Goal: Task Accomplishment & Management: Complete application form

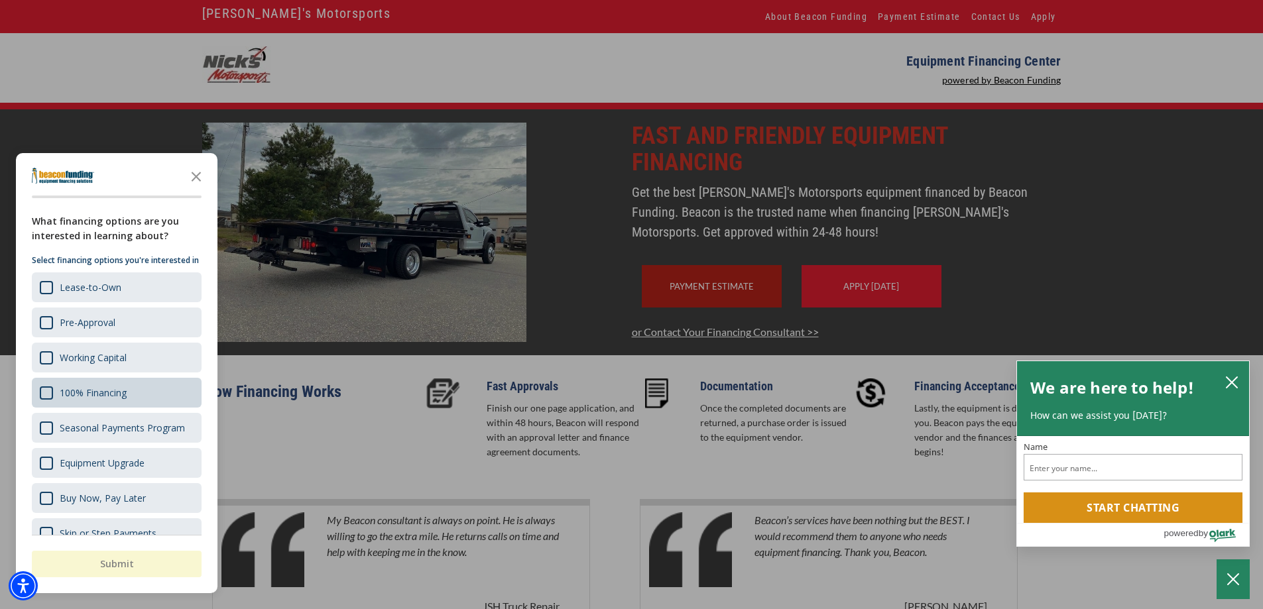
click at [108, 399] on div "100% Financing" at bounding box center [93, 392] width 67 height 13
click at [142, 565] on button "Submit" at bounding box center [117, 564] width 170 height 27
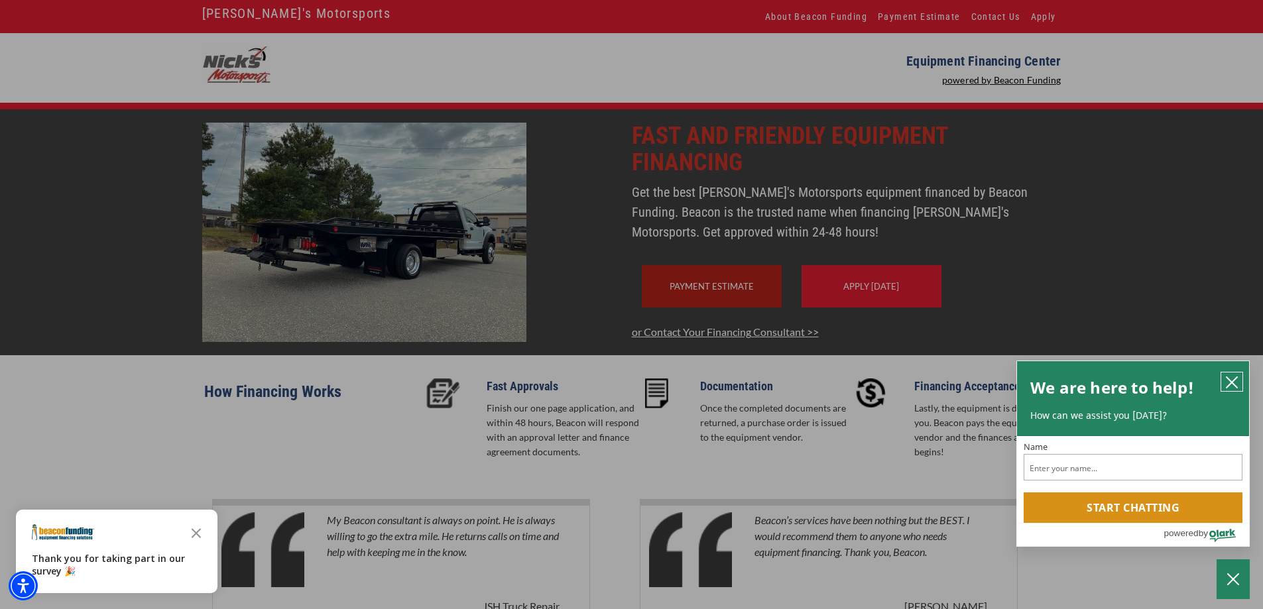
click at [1224, 377] on button "close chatbox" at bounding box center [1231, 381] width 21 height 19
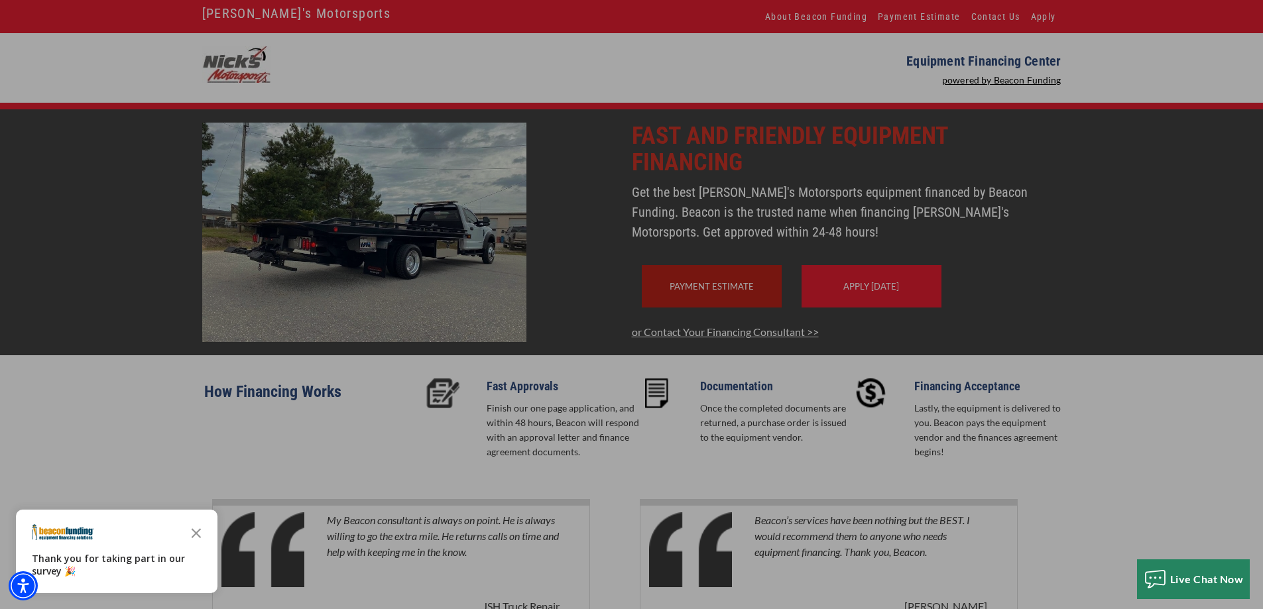
click at [425, 289] on div "button" at bounding box center [631, 304] width 1263 height 609
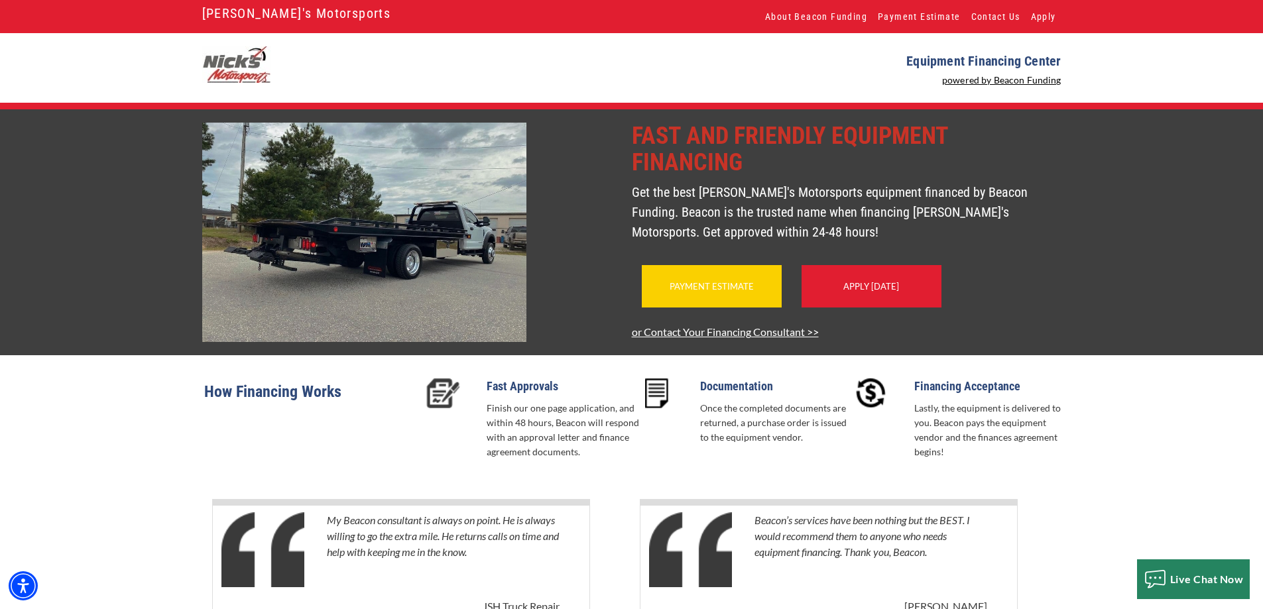
click at [728, 300] on div "Payment Estimate" at bounding box center [712, 286] width 140 height 42
click at [706, 308] on div "Payment Estimate" at bounding box center [712, 286] width 140 height 42
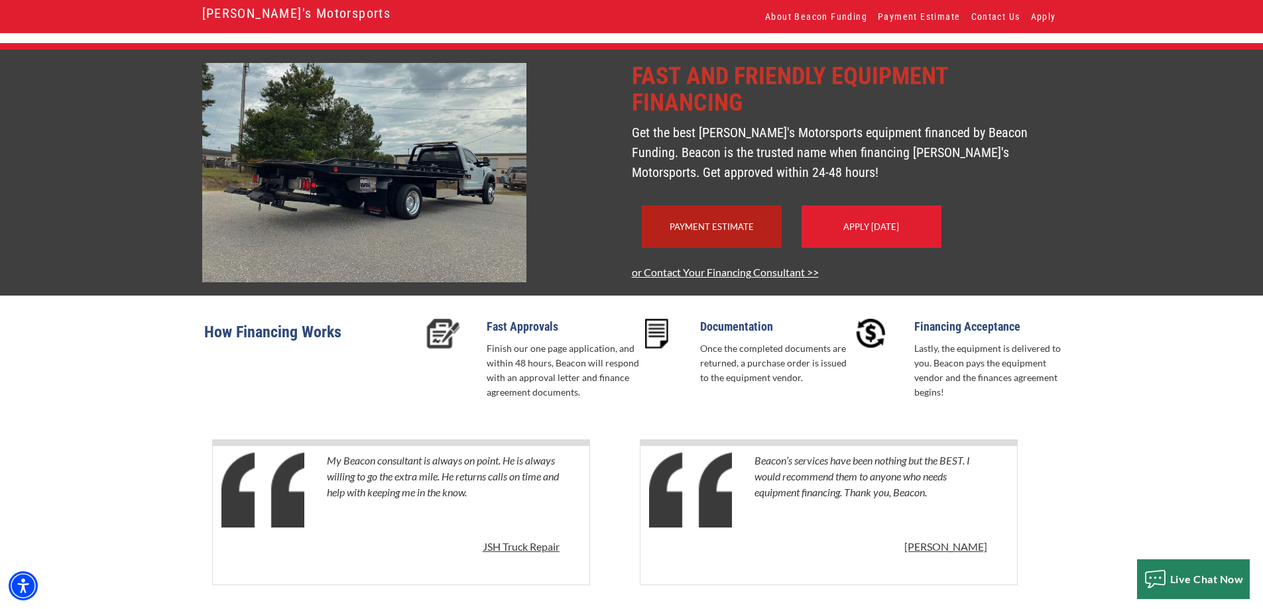
scroll to position [120, 0]
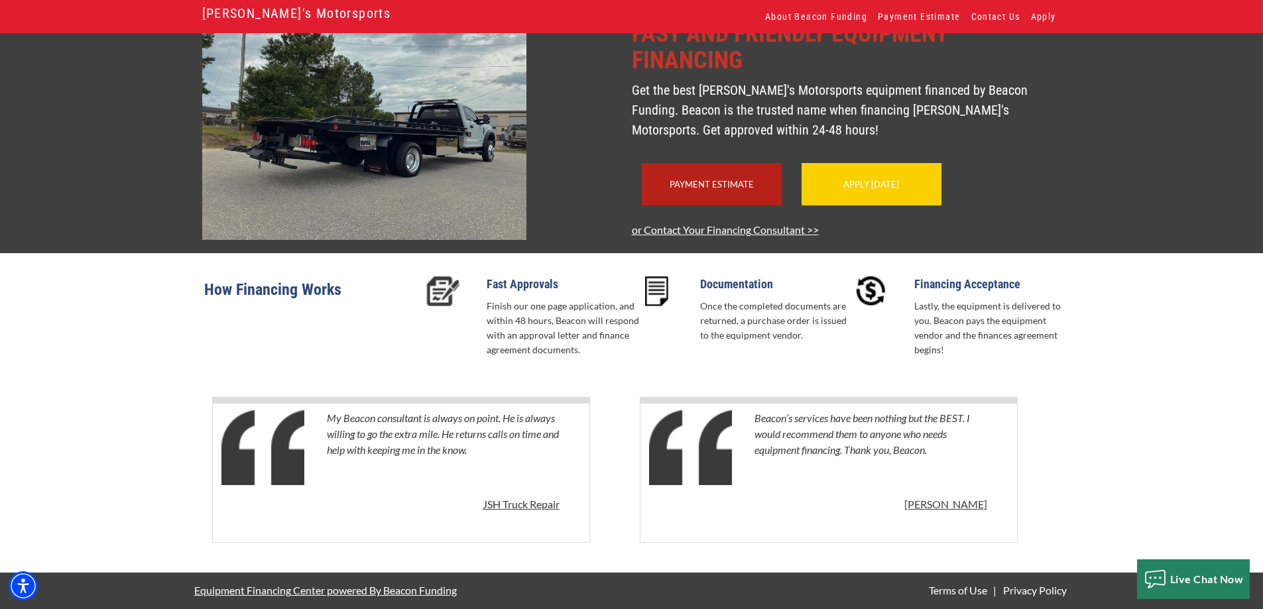
click at [870, 189] on link "Apply Today" at bounding box center [871, 184] width 56 height 11
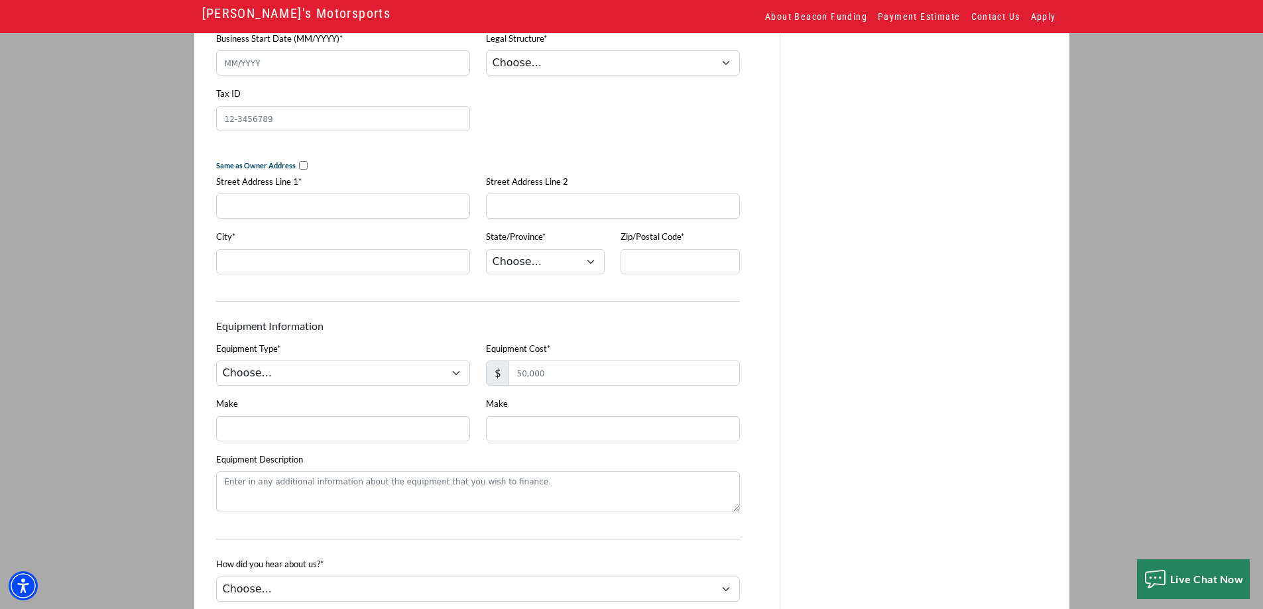
scroll to position [862, 0]
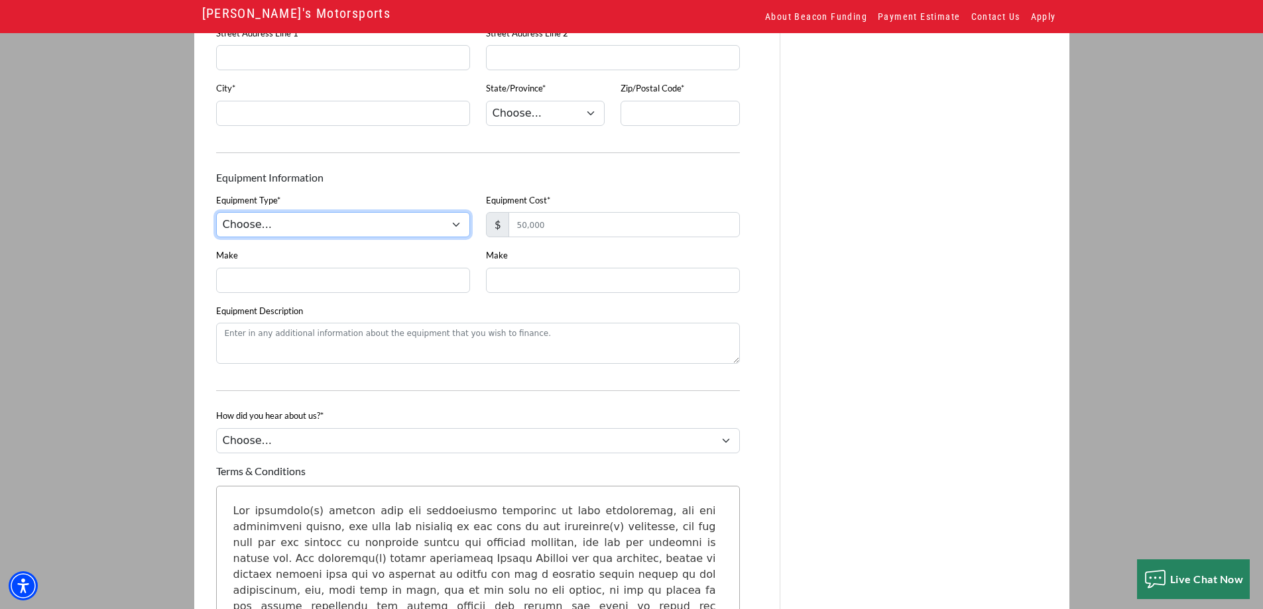
click at [441, 229] on select "Choose... Backhoe Boom/Bucket Truck Chipper Commercial Mower Crane DTG/DTF Prin…" at bounding box center [343, 224] width 254 height 25
select select "5"
click at [216, 221] on select "Choose... Backhoe Boom/Bucket Truck Chipper Commercial Mower Crane DTG/DTF Prin…" at bounding box center [343, 224] width 254 height 25
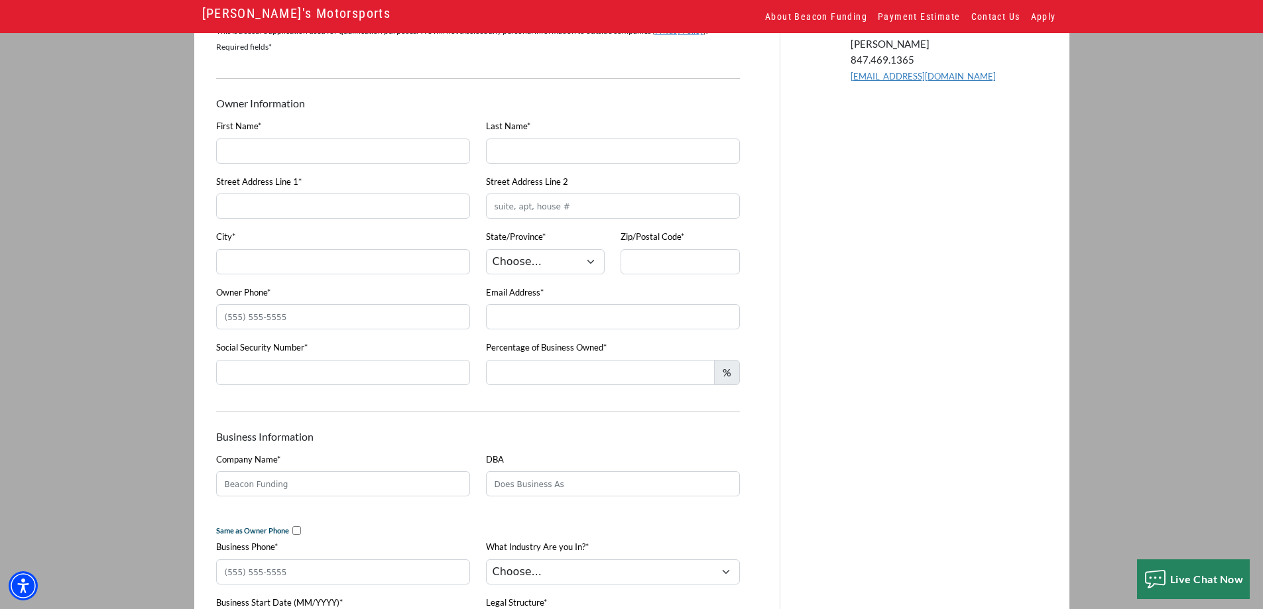
scroll to position [78, 0]
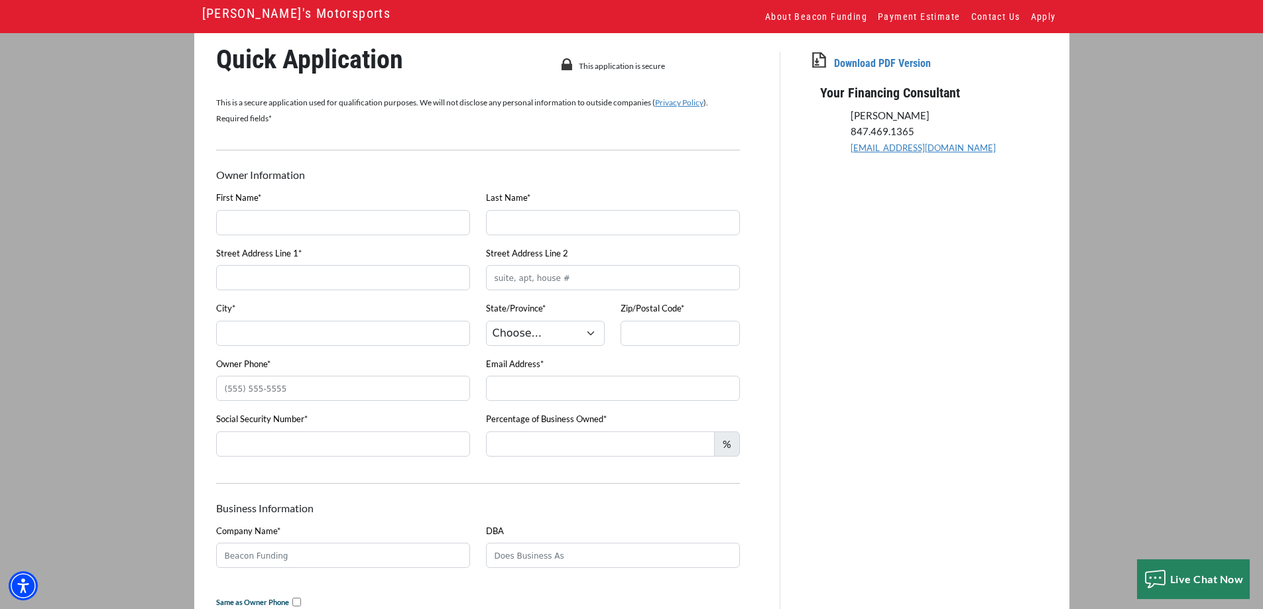
click at [318, 239] on div "First Name*" at bounding box center [343, 218] width 270 height 56
click at [322, 227] on input "First Name*" at bounding box center [343, 222] width 254 height 25
type input "Dommanique"
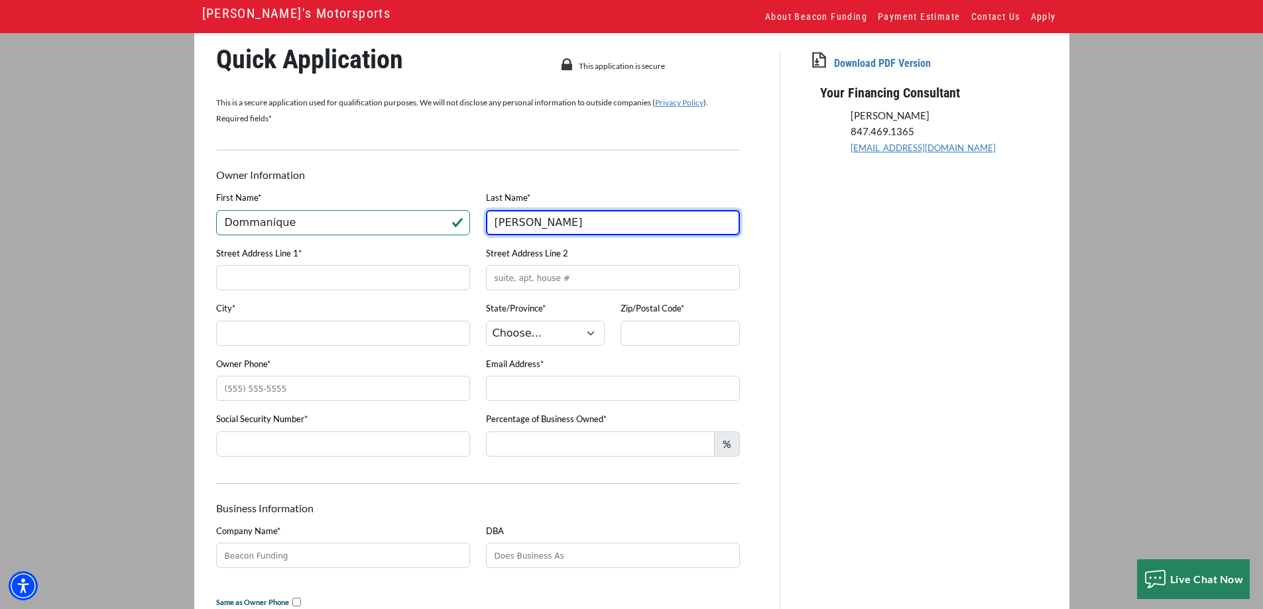
type input "[PERSON_NAME]"
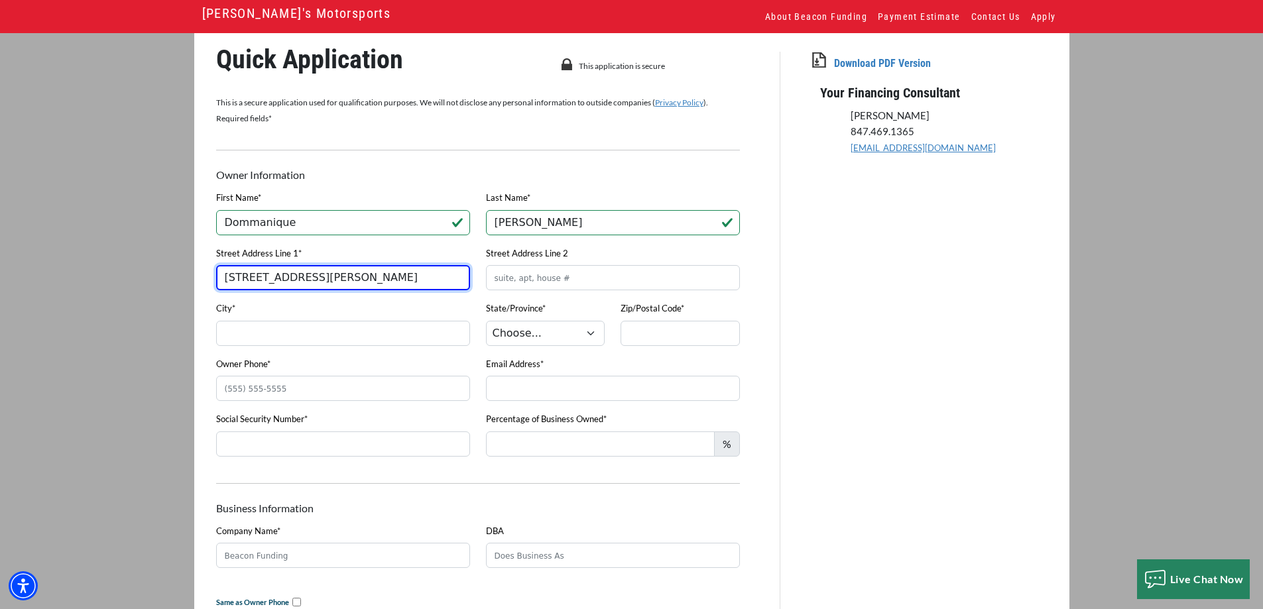
type input "[STREET_ADDRESS][PERSON_NAME]"
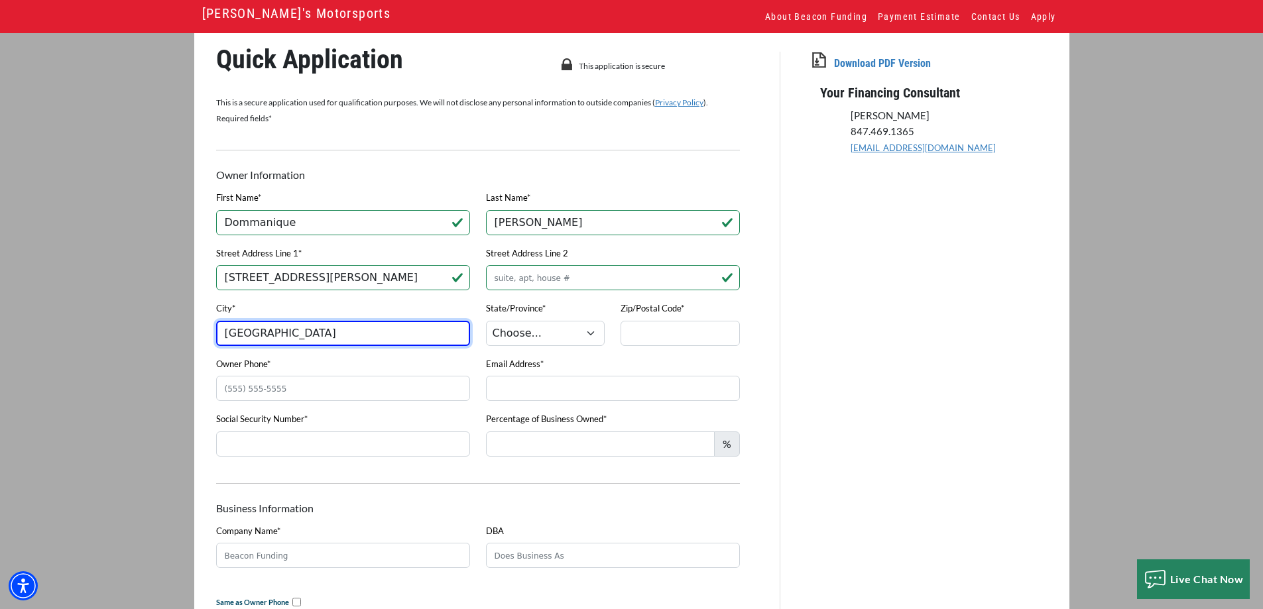
type input "[GEOGRAPHIC_DATA]"
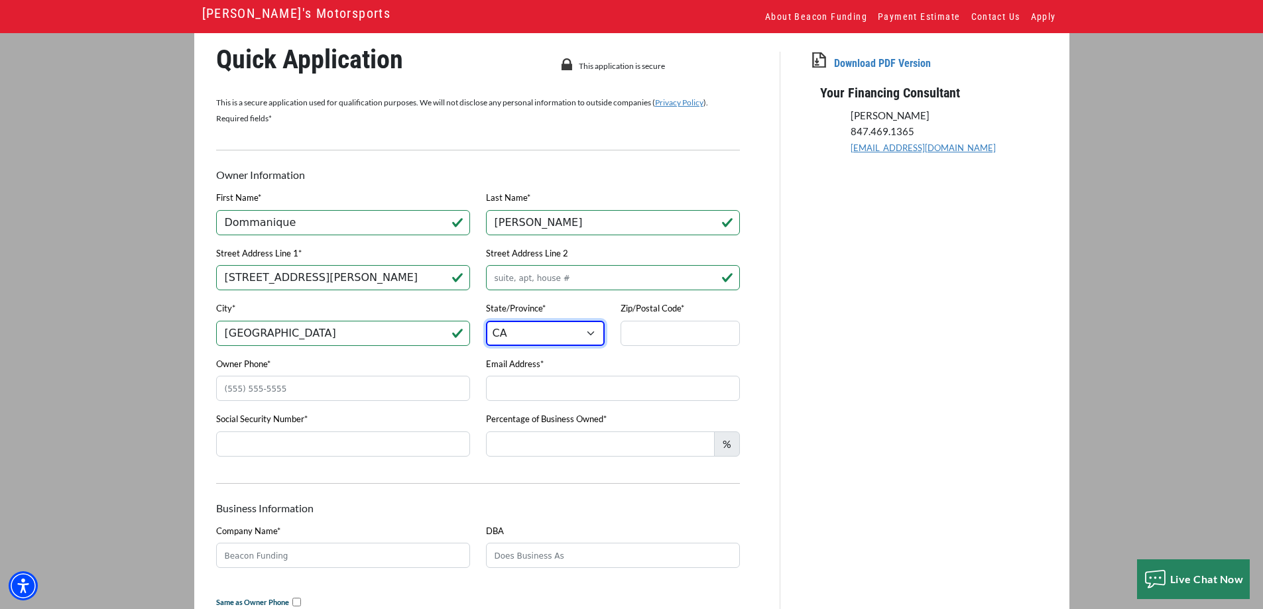
click at [589, 334] on select "Choose... AL AK AZ AR CA CO CT DE DC [GEOGRAPHIC_DATA] [GEOGRAPHIC_DATA] HI ID …" at bounding box center [545, 333] width 119 height 25
select select "35"
click at [486, 322] on select "Choose... AL AK AZ AR CA CO CT DE DC [GEOGRAPHIC_DATA] [GEOGRAPHIC_DATA] HI ID …" at bounding box center [545, 333] width 119 height 25
click at [710, 335] on input "Zip/Postal Code*" at bounding box center [679, 333] width 119 height 25
type input "28398"
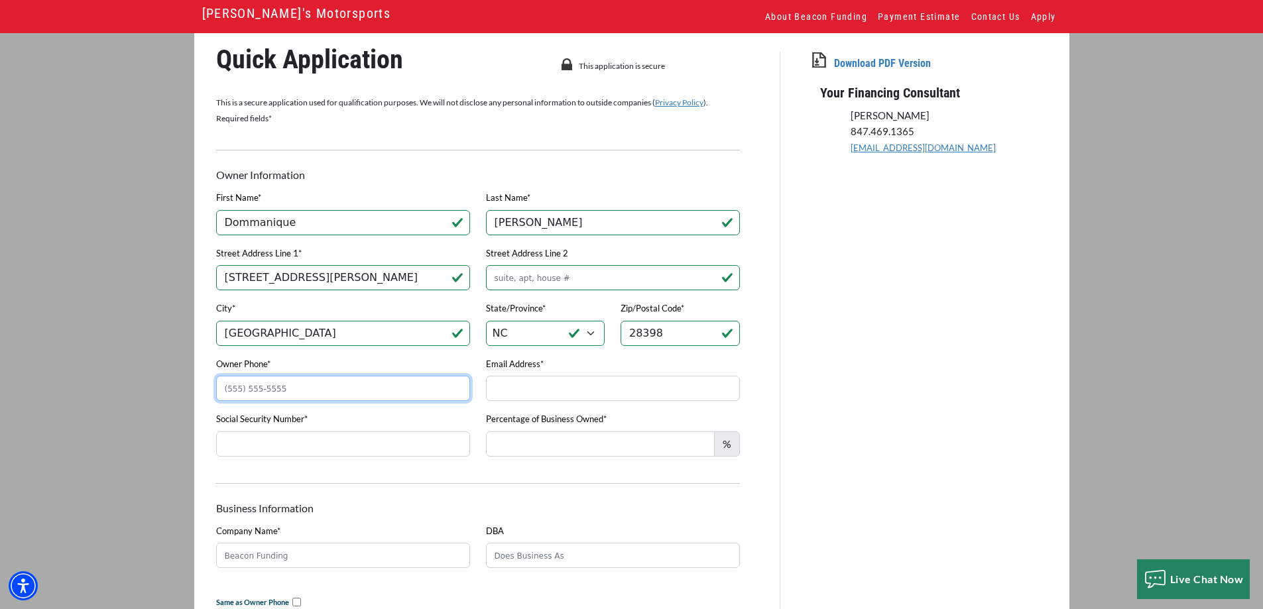
click at [376, 388] on input "Owner Phone*" at bounding box center [343, 388] width 254 height 25
type input "[PHONE_NUMBER]"
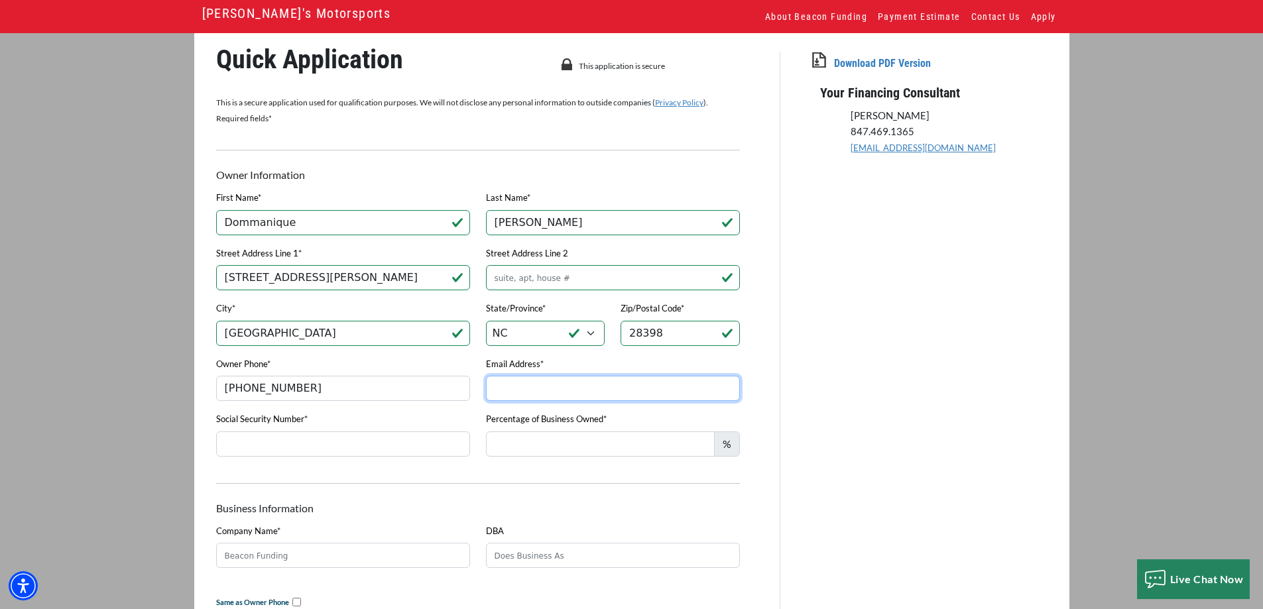
click at [594, 398] on input "Email Address*" at bounding box center [613, 388] width 254 height 25
type input "[EMAIL_ADDRESS][DOMAIN_NAME]"
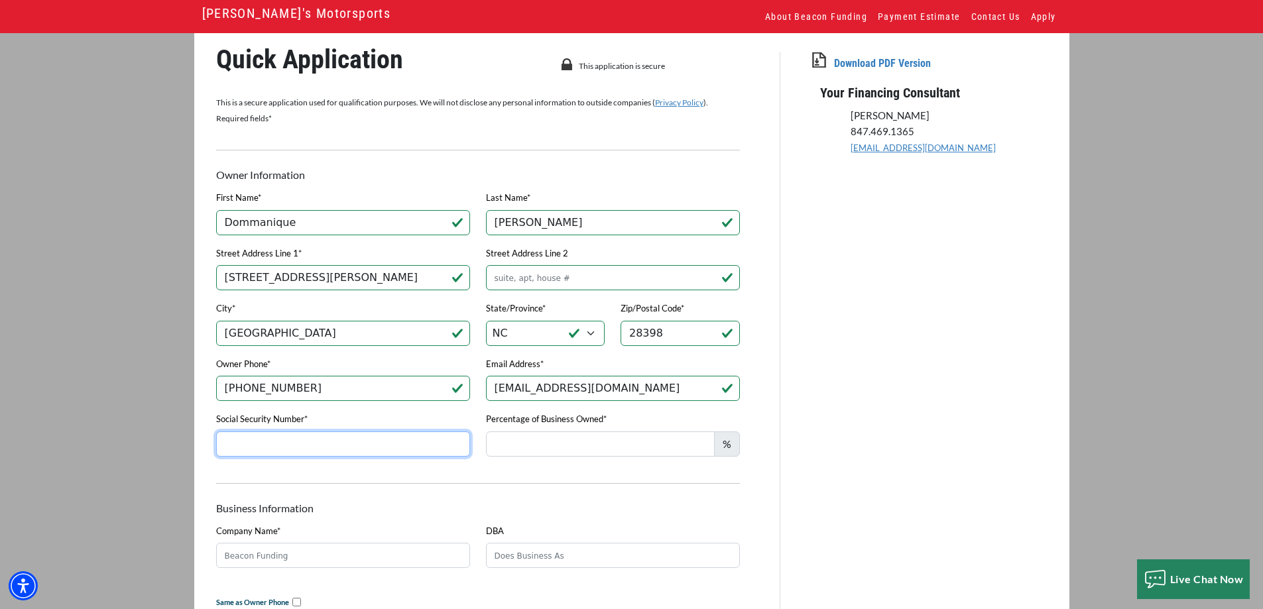
click at [378, 455] on input "Social Security Number*" at bounding box center [343, 443] width 254 height 25
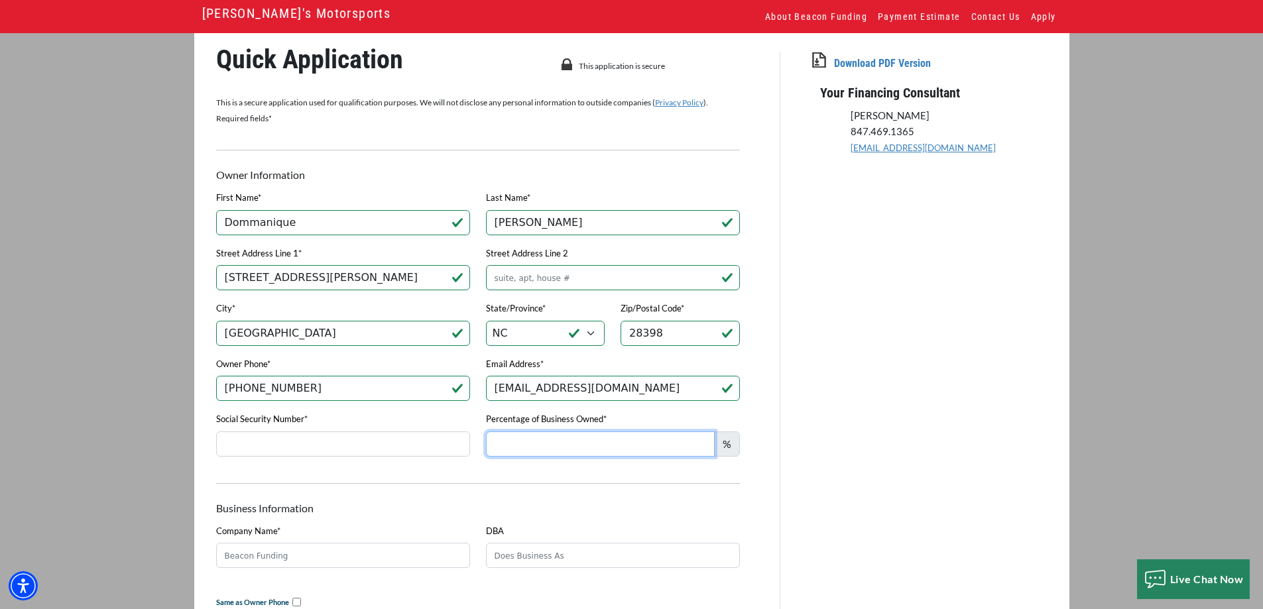
click at [557, 442] on input "Percentage of Business Owned*" at bounding box center [600, 443] width 229 height 25
type input "50"
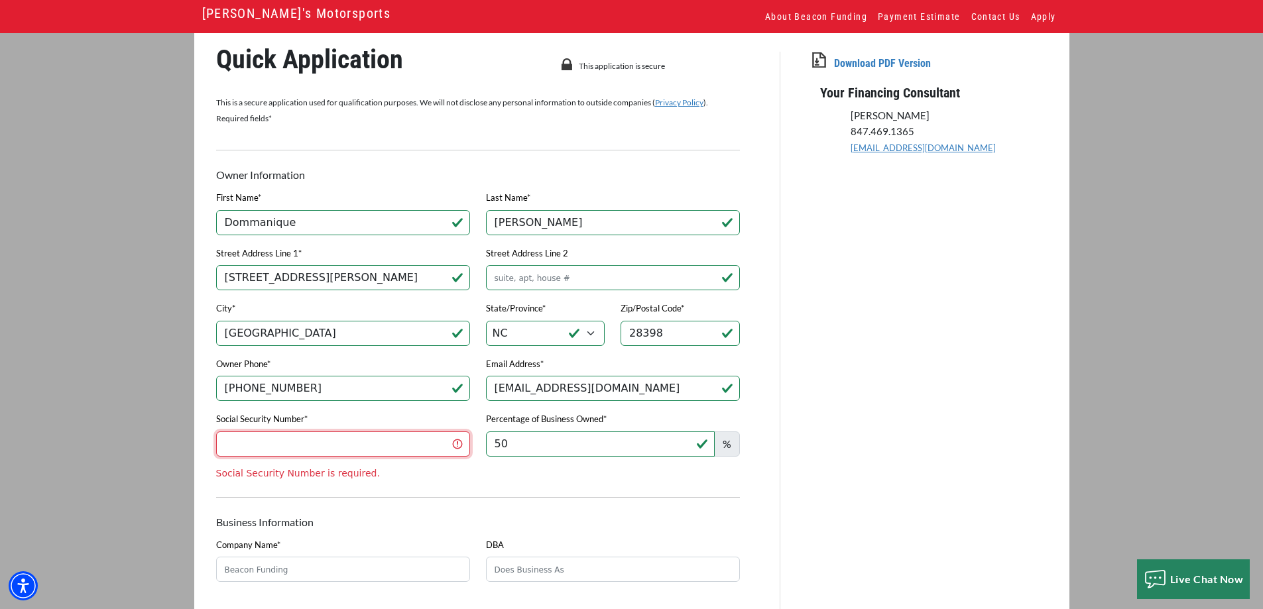
click at [370, 455] on input "Social Security Number*" at bounding box center [343, 443] width 254 height 25
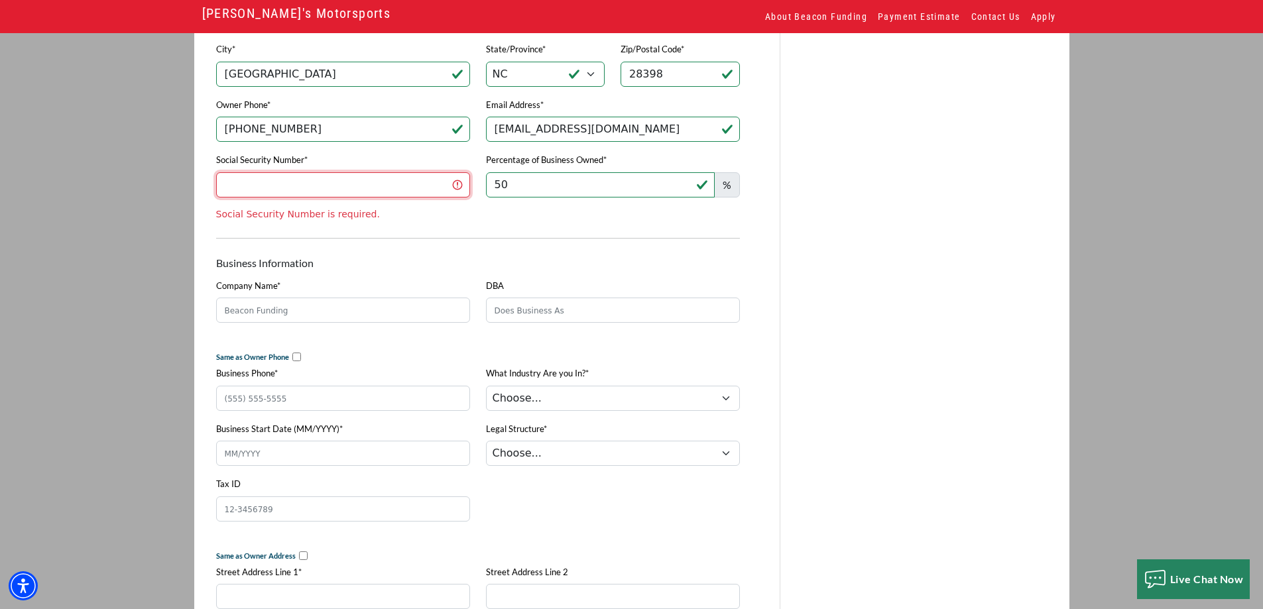
scroll to position [409, 0]
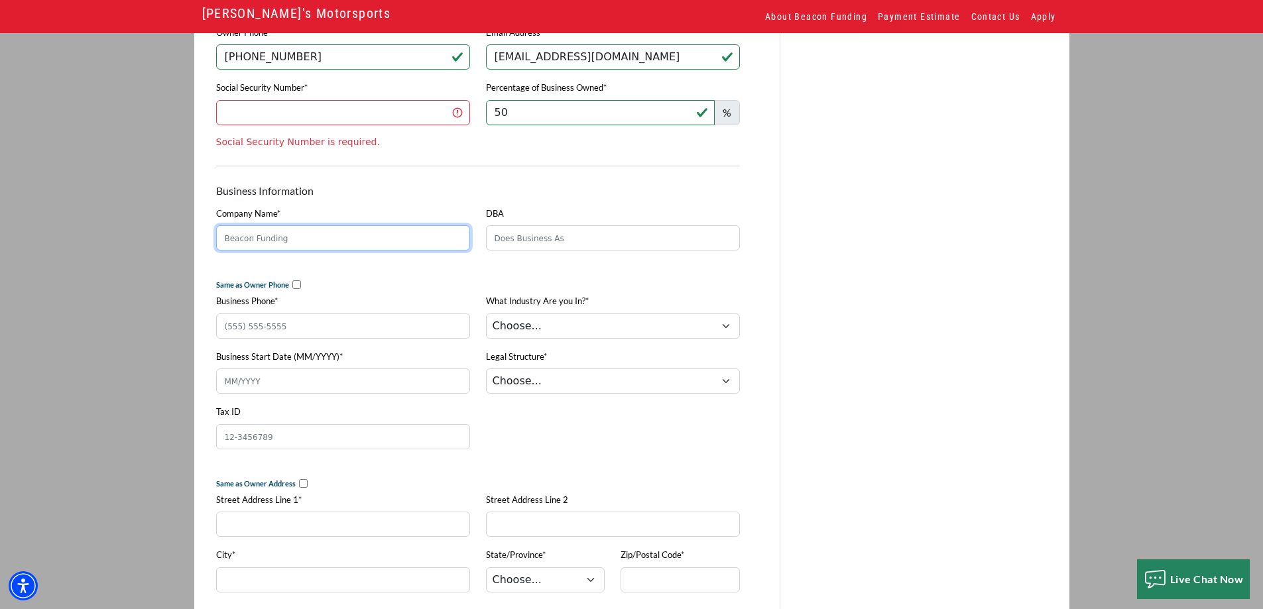
click at [403, 238] on input "Company Name*" at bounding box center [343, 237] width 254 height 25
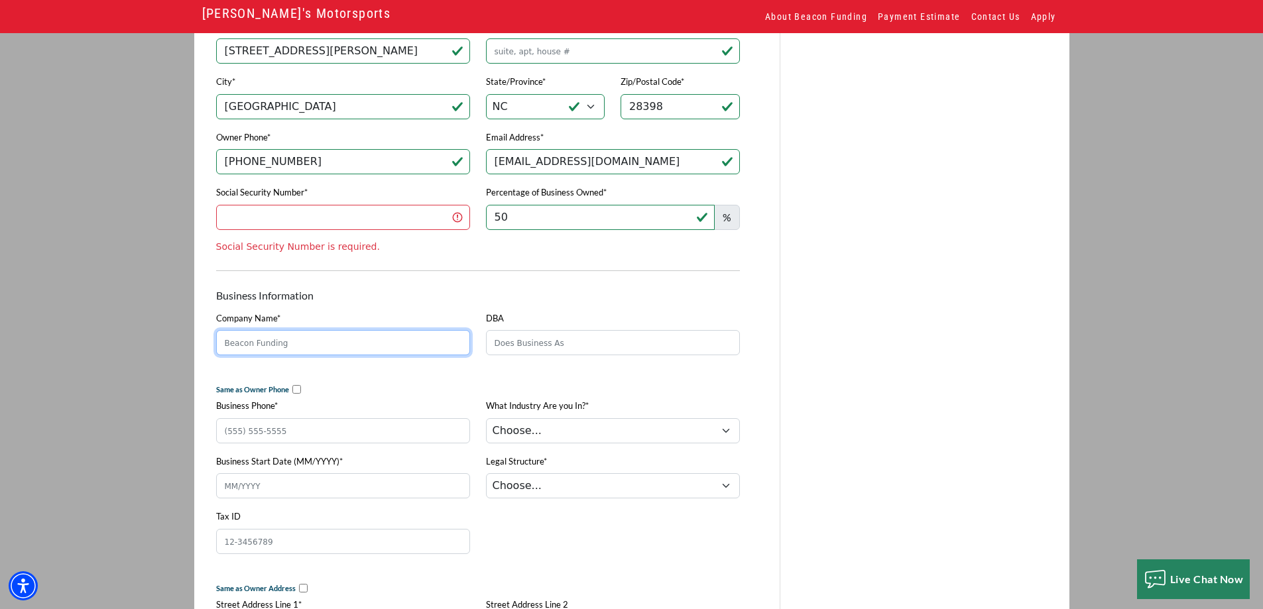
scroll to position [210, 0]
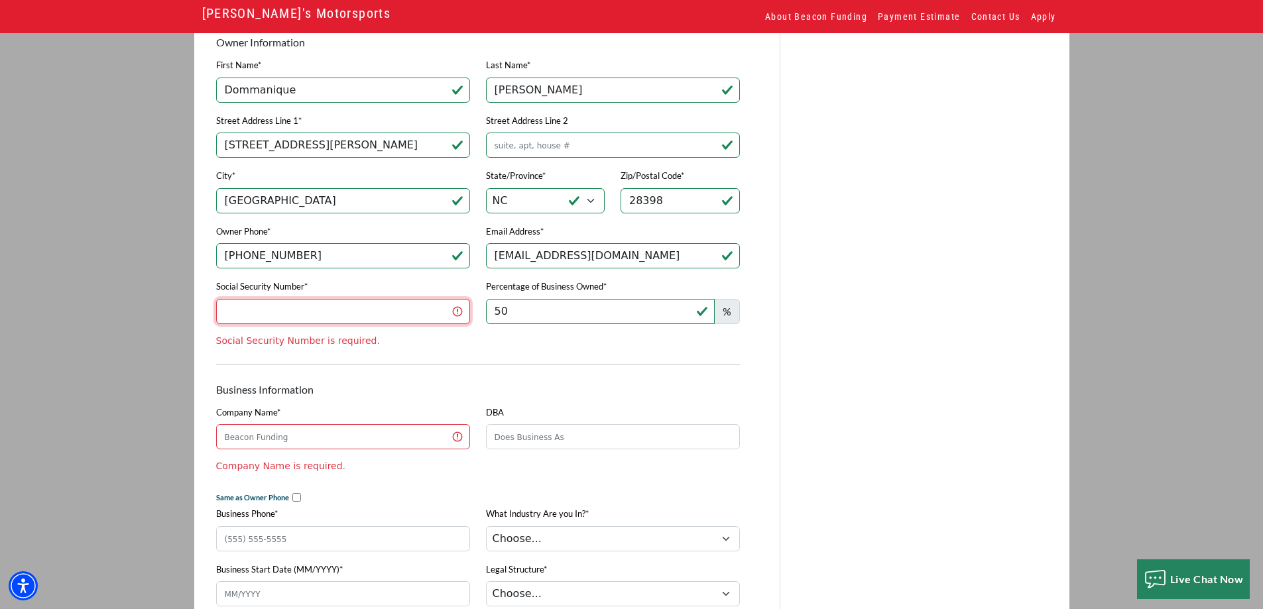
click at [363, 319] on input "Social Security Number*" at bounding box center [343, 311] width 254 height 25
click at [340, 317] on input "243-83-4631" at bounding box center [343, 311] width 254 height 25
click at [261, 315] on input "243-83-4631" at bounding box center [343, 311] width 254 height 25
type input "243-83-4631"
drag, startPoint x: 788, startPoint y: 319, endPoint x: 752, endPoint y: 323, distance: 36.6
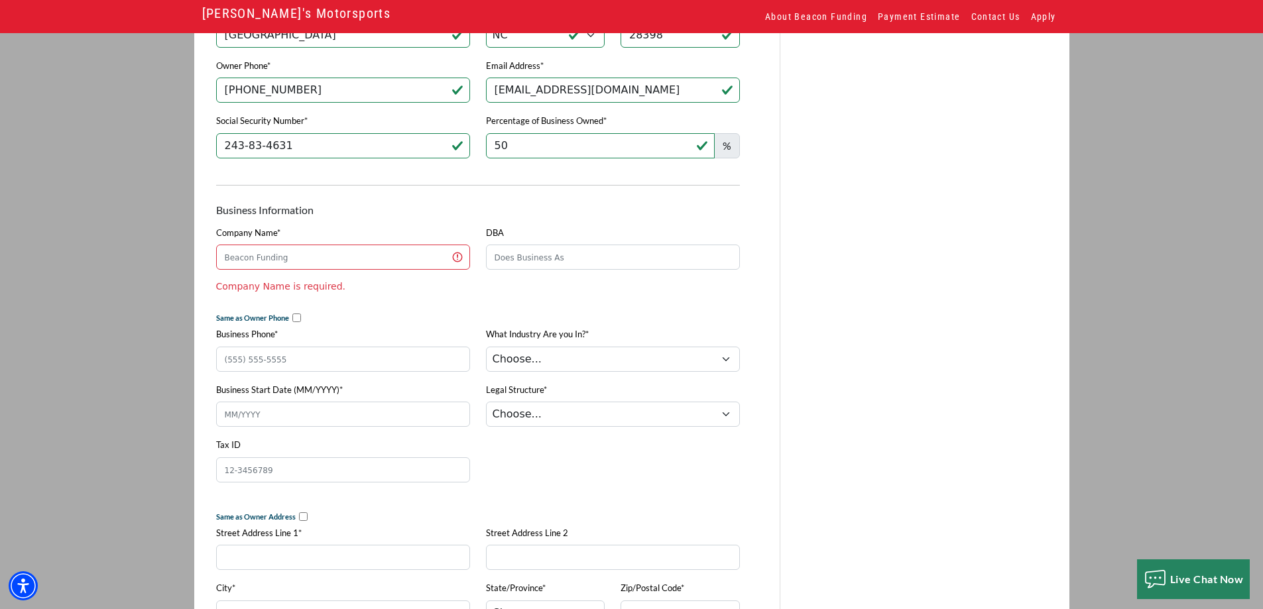
scroll to position [409, 0]
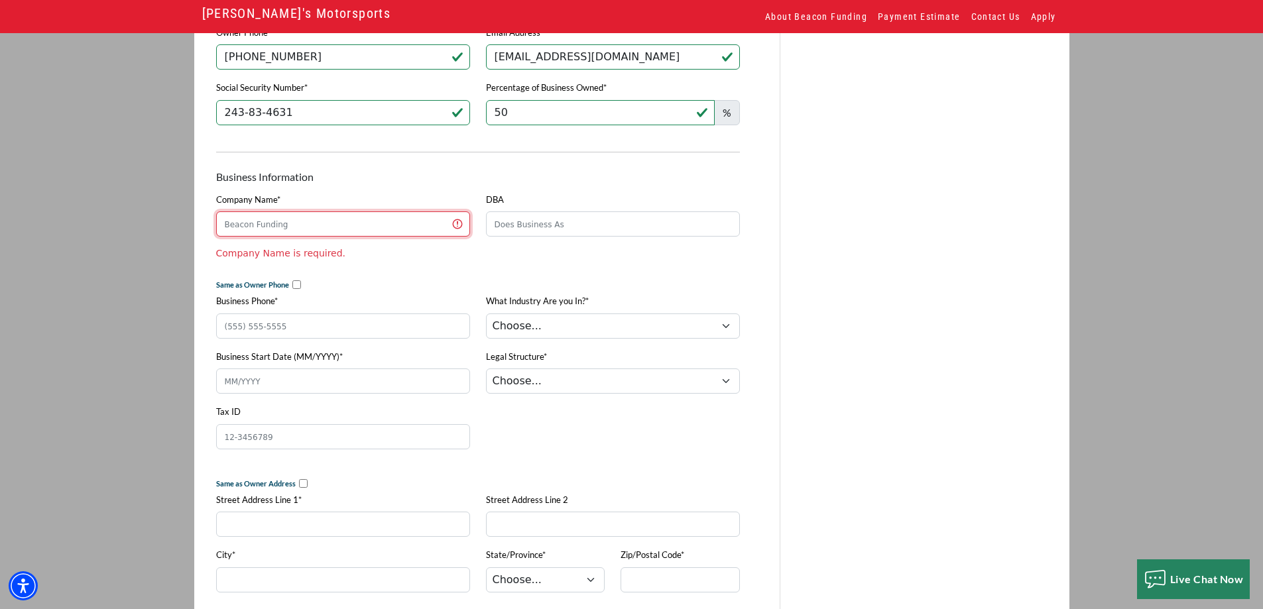
click at [351, 236] on input "Company Name*" at bounding box center [343, 223] width 254 height 25
type input "Grinding With a passion llc"
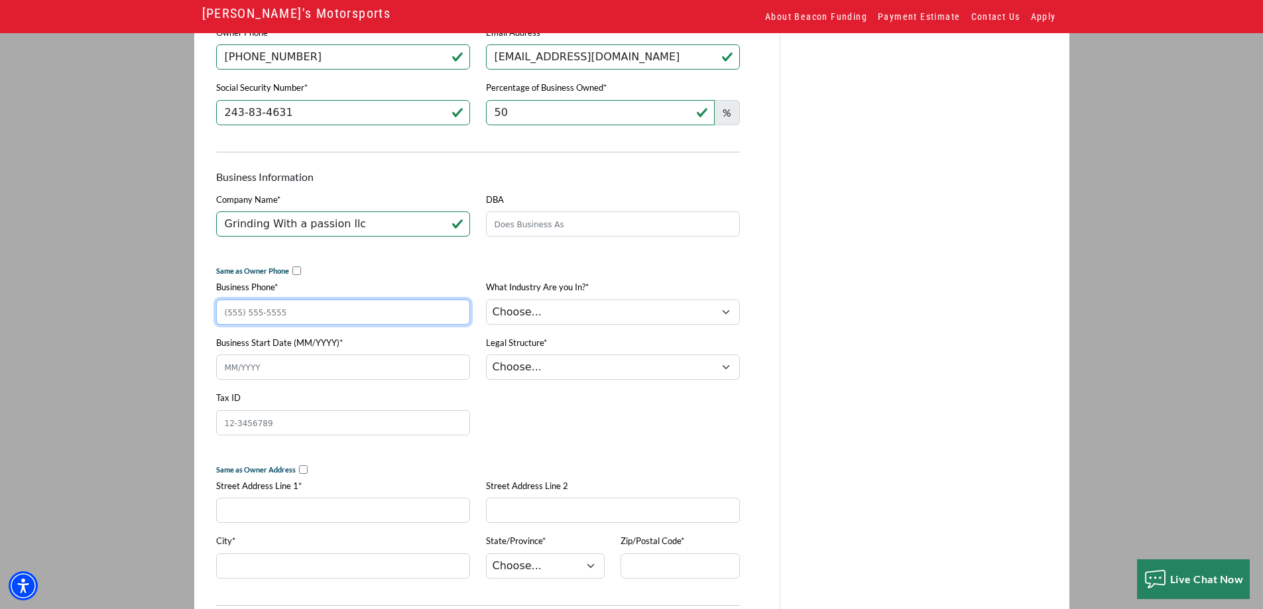
click at [347, 325] on input "Business Phone*" at bounding box center [343, 312] width 254 height 25
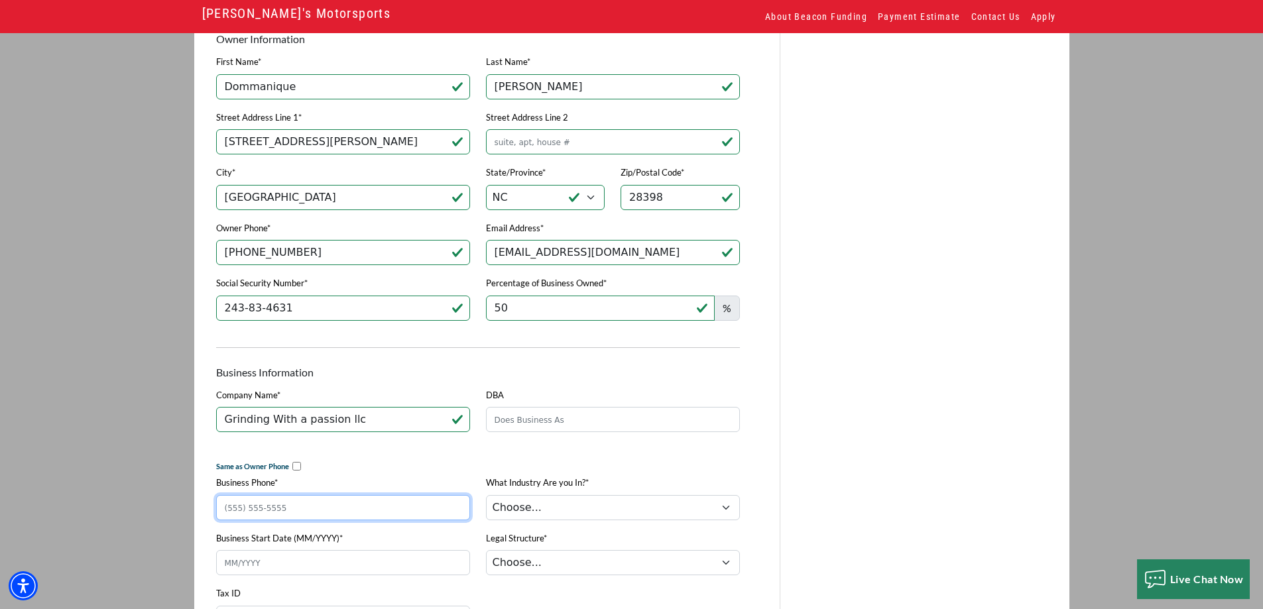
scroll to position [210, 0]
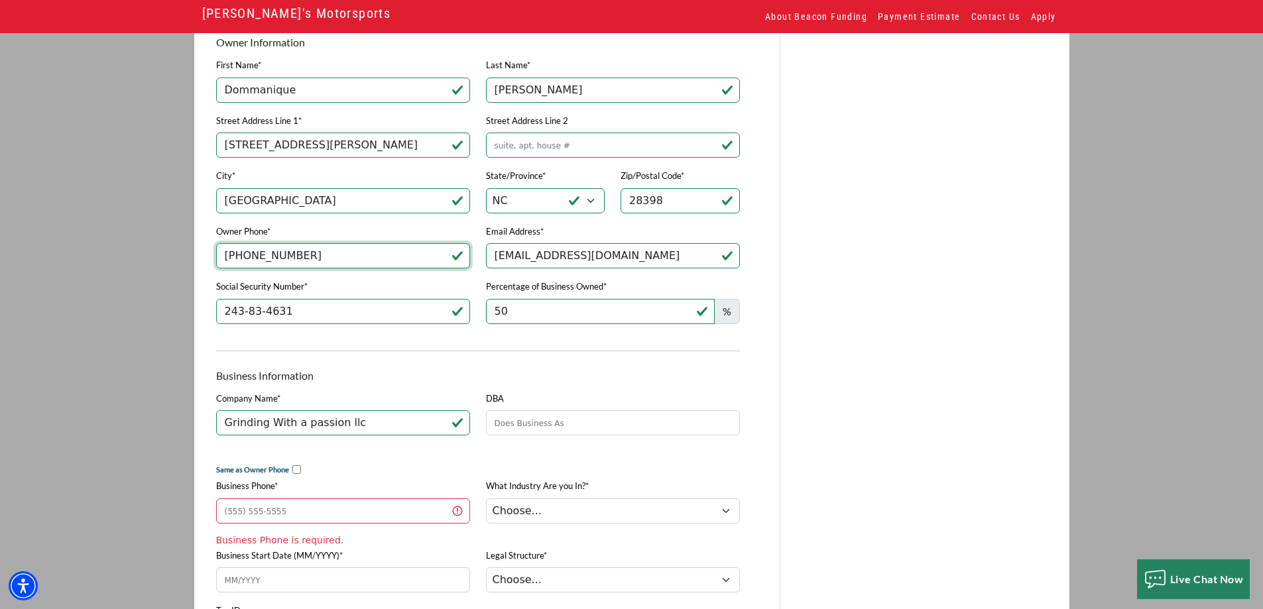
drag, startPoint x: 339, startPoint y: 266, endPoint x: 1, endPoint y: 280, distance: 338.9
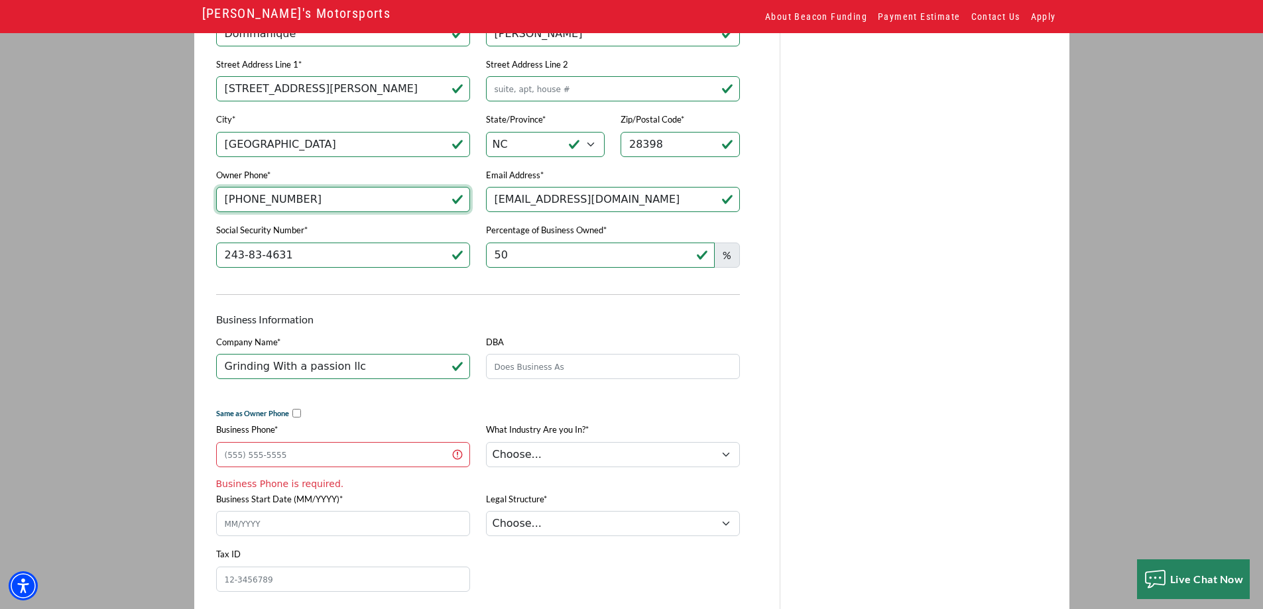
scroll to position [343, 0]
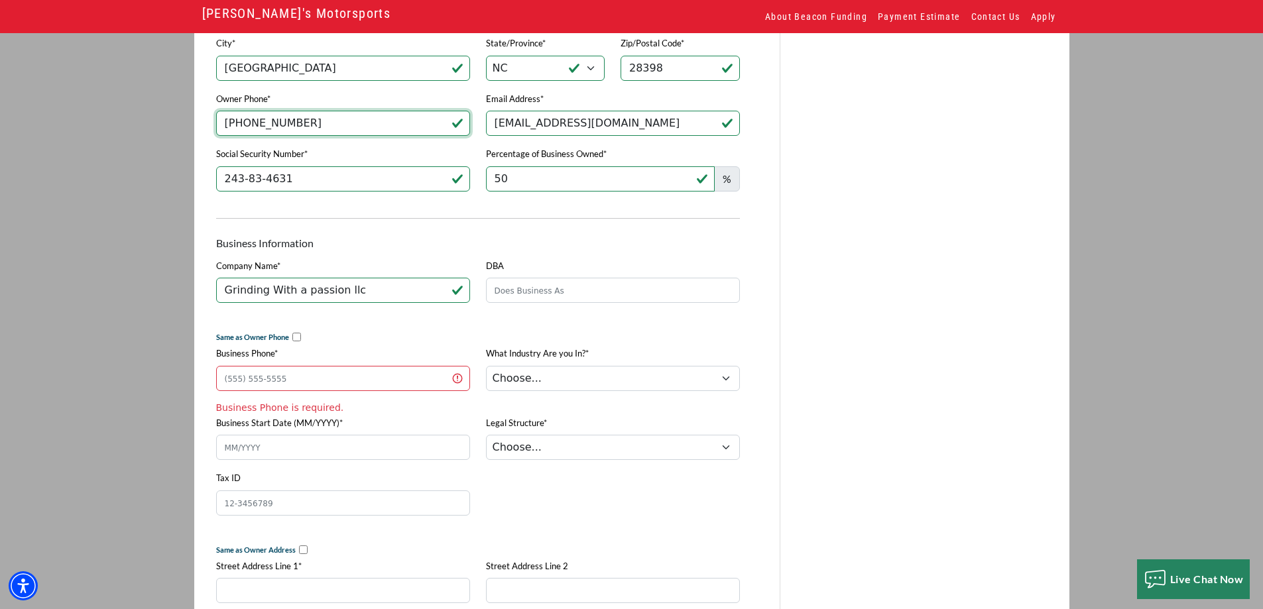
type input "[PHONE_NUMBER]"
click at [302, 386] on input "Business Phone*" at bounding box center [343, 378] width 254 height 25
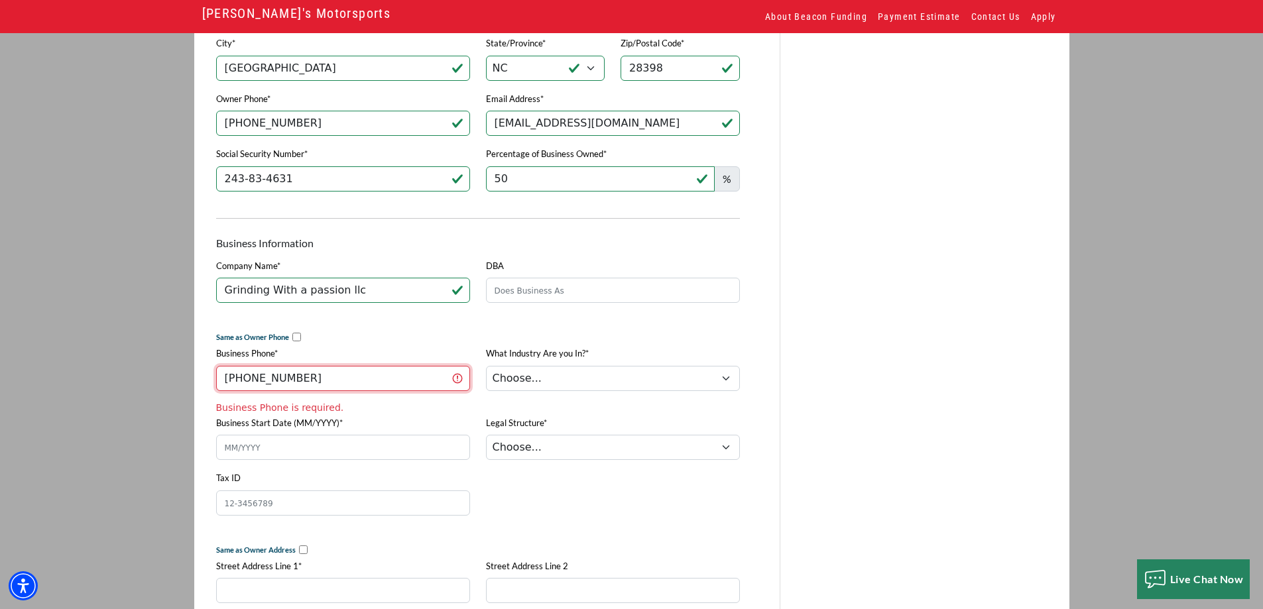
type input "[PHONE_NUMBER]"
click at [580, 381] on select "Choose... Towing Landscape/Hardscape Decorated Apparel Septic Light Constructio…" at bounding box center [613, 378] width 254 height 25
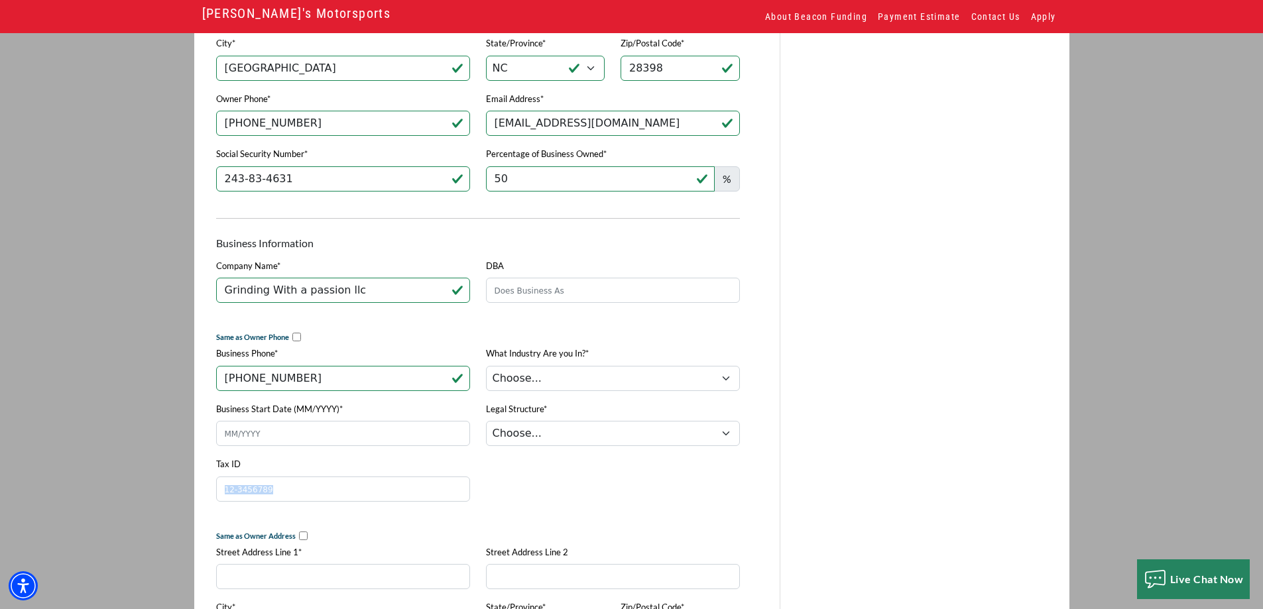
click at [549, 532] on div "Owner Information Download PDF Version First Name* Dommanique Last Name* [PERSO…" at bounding box center [477, 569] width 539 height 1403
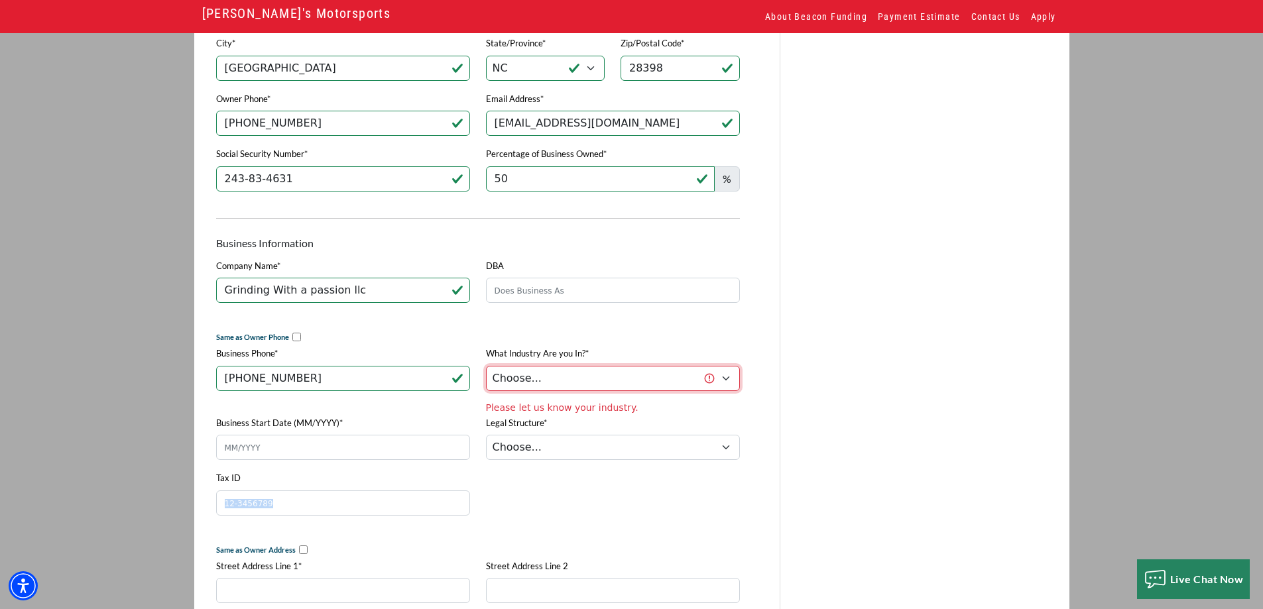
click at [673, 383] on select "Choose... Towing Landscape/Hardscape Decorated Apparel Septic Light Constructio…" at bounding box center [613, 378] width 254 height 25
click at [486, 370] on select "Choose... Towing Landscape/Hardscape Decorated Apparel Septic Light Constructio…" at bounding box center [613, 378] width 254 height 25
click at [572, 391] on select "Choose... Towing Landscape/Hardscape Decorated Apparel Septic Light Constructio…" at bounding box center [613, 378] width 254 height 25
select select "1"
click at [486, 370] on select "Choose... Towing Landscape/Hardscape Decorated Apparel Septic Light Constructio…" at bounding box center [613, 378] width 254 height 25
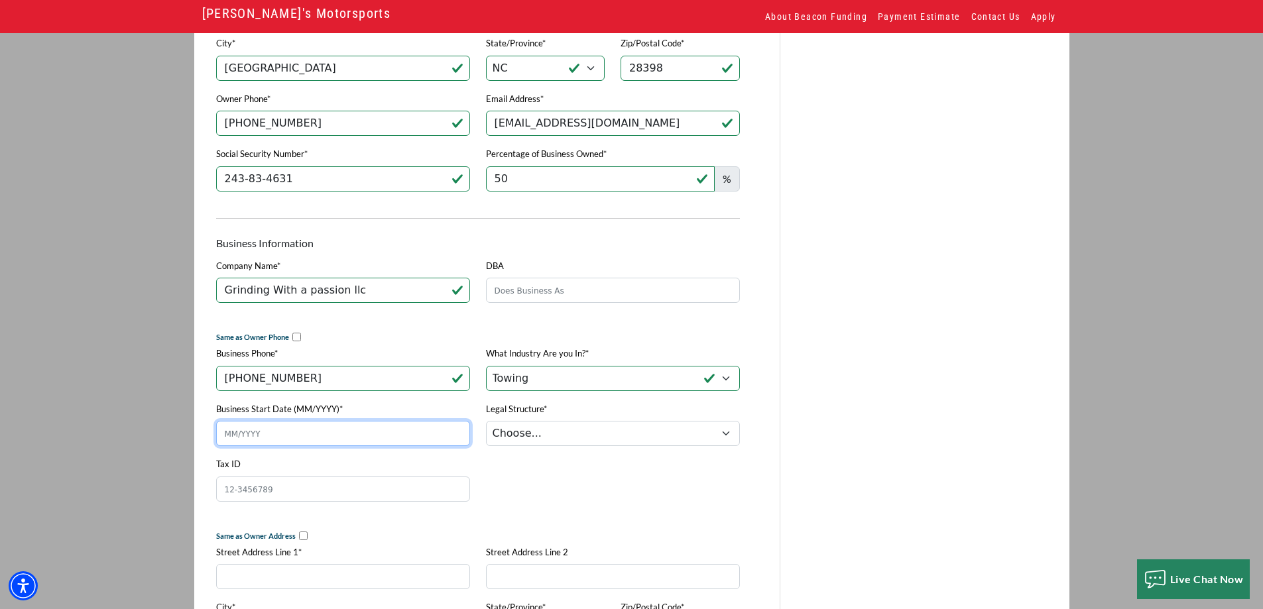
click at [316, 457] on div "Business Start Date (MM/YYYY)*" at bounding box center [343, 429] width 270 height 56
type input "12/2020"
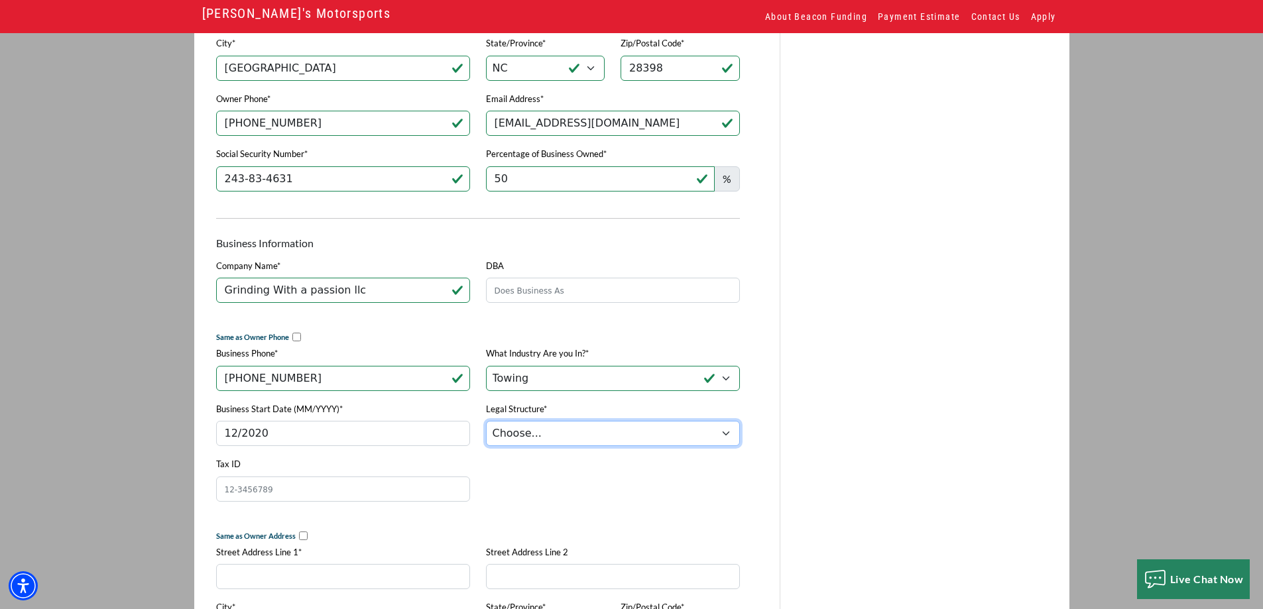
click at [637, 445] on select "Choose... Corporation LLC LLP Municipality Non-Profit Partnership Proprietorship" at bounding box center [613, 433] width 254 height 25
select select "2"
click at [486, 427] on select "Choose... Corporation LLC LLP Municipality Non-Profit Partnership Proprietorship" at bounding box center [613, 433] width 254 height 25
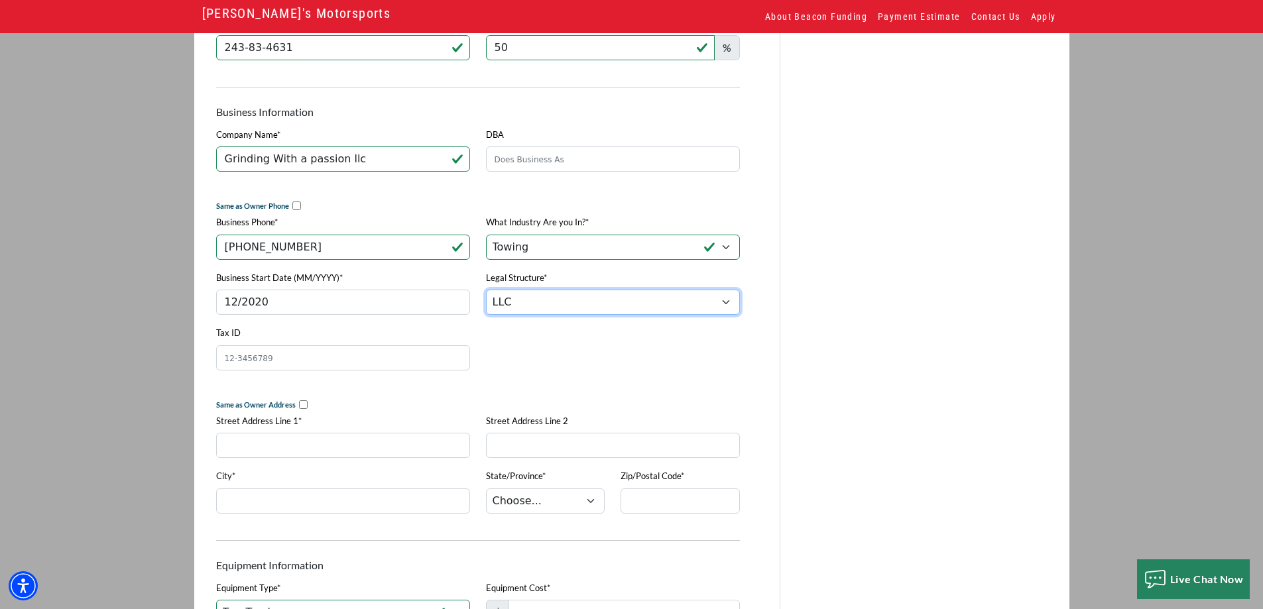
scroll to position [475, 0]
click at [358, 368] on input "Tax ID" at bounding box center [343, 356] width 254 height 25
type input "[US_EMPLOYER_IDENTIFICATION_NUMBER]"
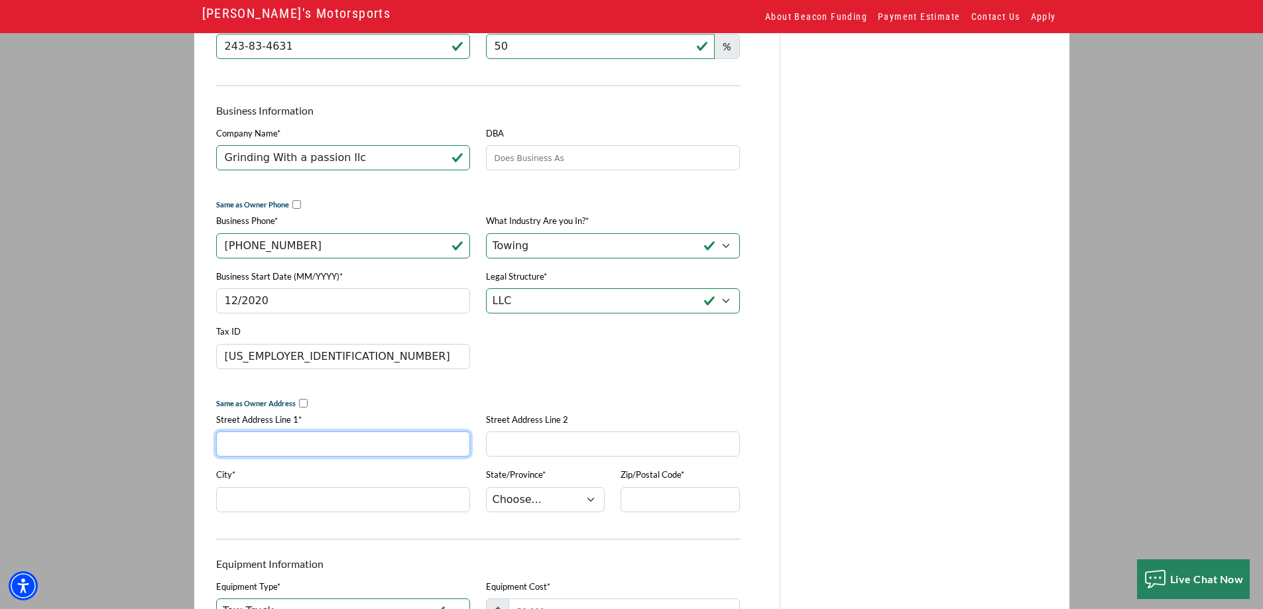
click at [421, 442] on input "Street Address Line 1*" at bounding box center [343, 443] width 254 height 25
type input "[STREET_ADDRESS]"
click at [374, 504] on div "City*" at bounding box center [343, 495] width 270 height 56
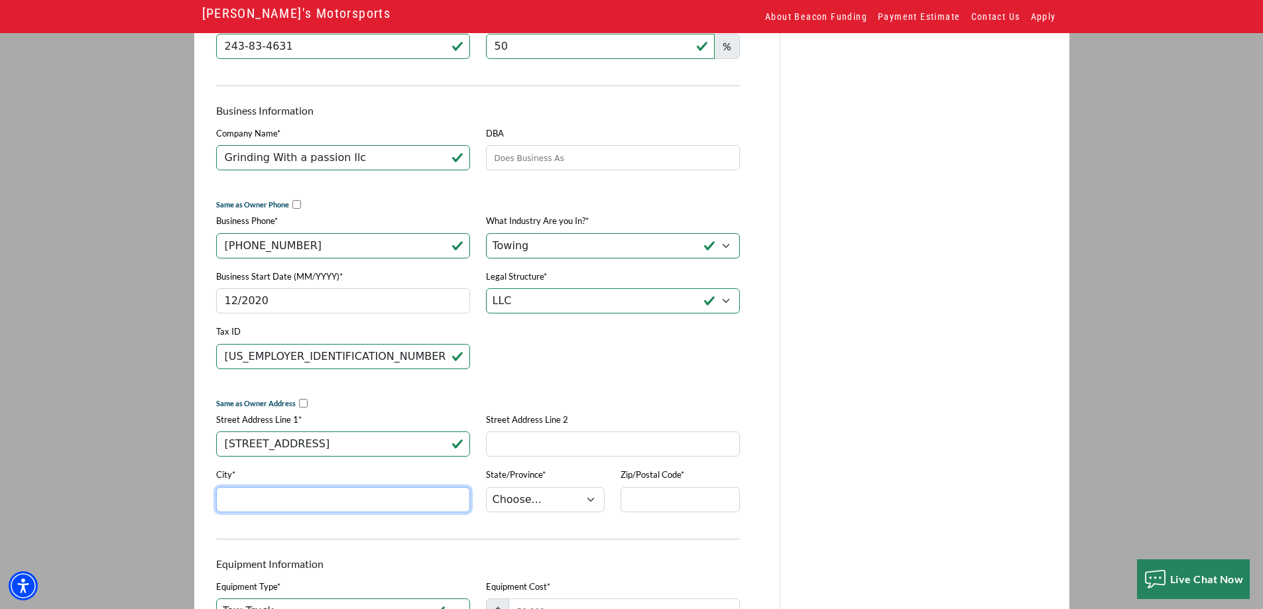
click at [376, 511] on input "City*" at bounding box center [343, 499] width 254 height 25
type input "[GEOGRAPHIC_DATA]"
select select "35"
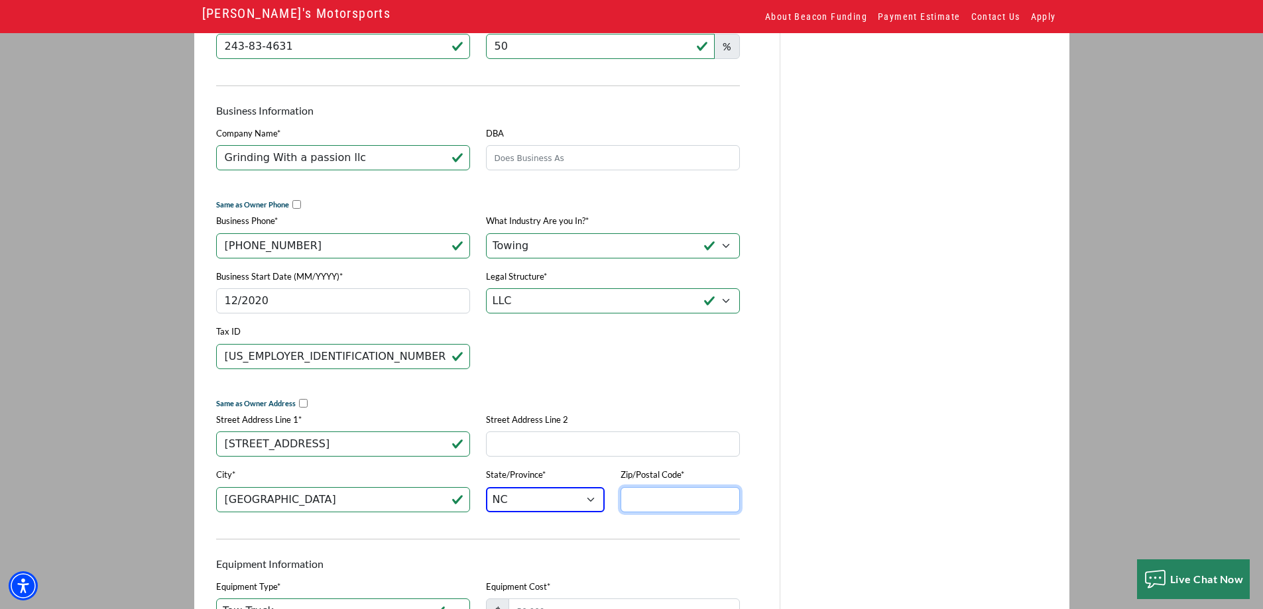
click at [663, 502] on input "Zip/Postal Code*" at bounding box center [679, 499] width 119 height 25
type input "27612"
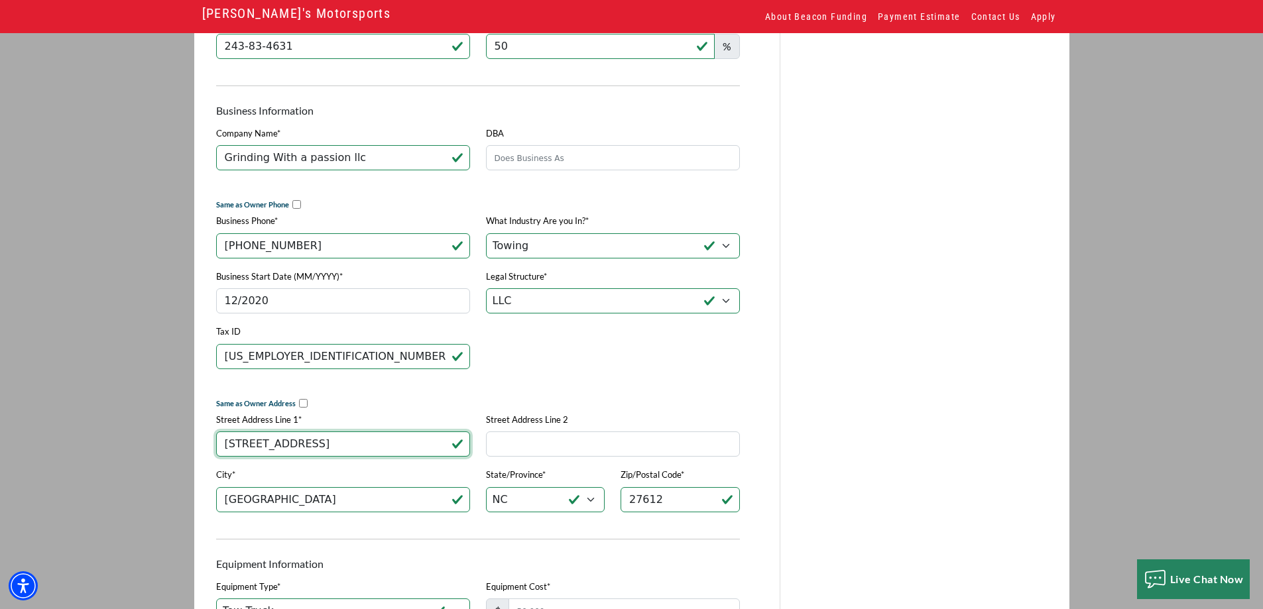
click at [382, 457] on input "[STREET_ADDRESS]" at bounding box center [343, 443] width 254 height 25
type input "[STREET_ADDRESS]"
click at [971, 442] on div "Download PDF Version Your Financing Consultant [PERSON_NAME] 847.469.1365 [EMAI…" at bounding box center [928, 396] width 297 height 1485
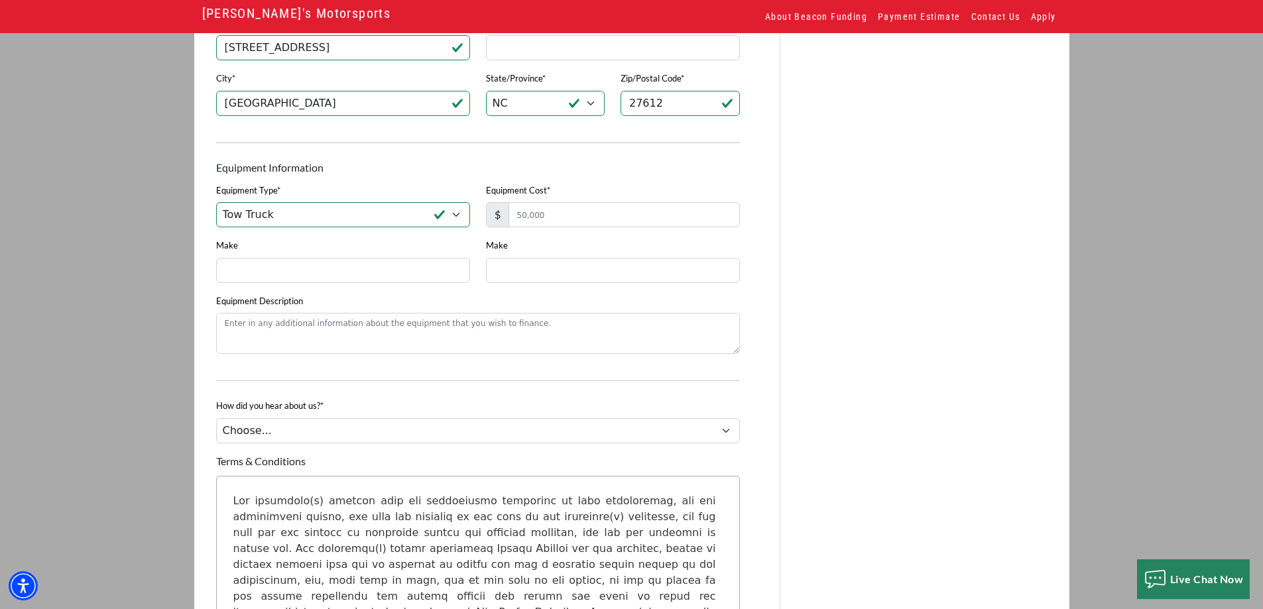
scroll to position [873, 0]
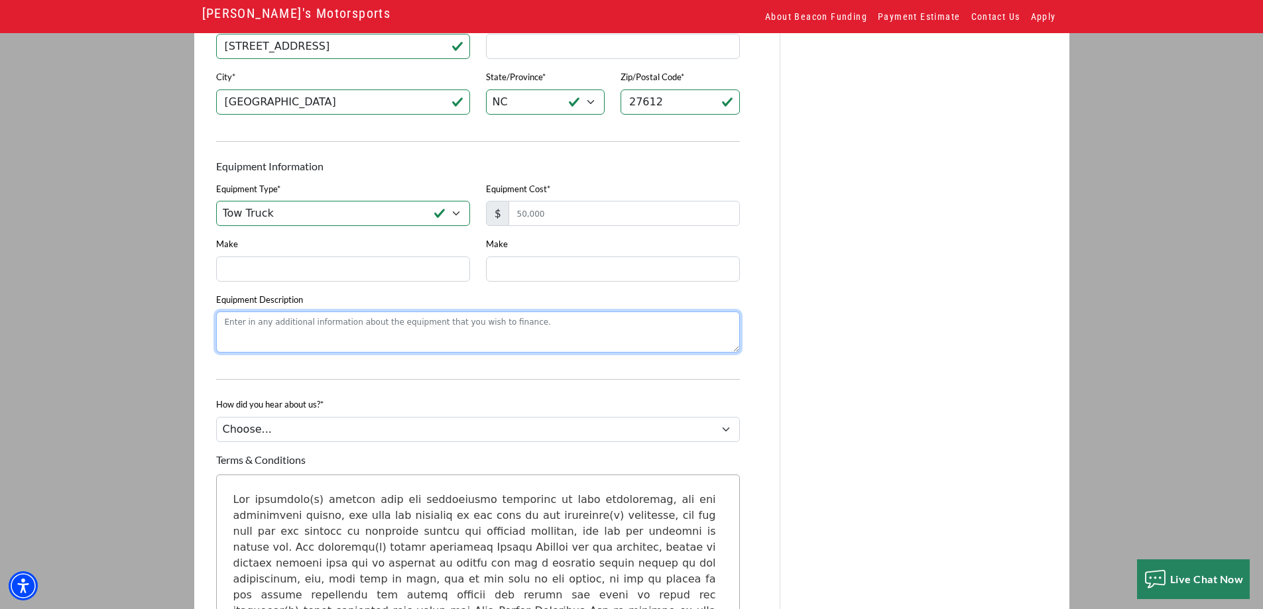
click at [307, 345] on textarea "Equipment Description" at bounding box center [478, 331] width 524 height 41
paste textarea "[US_VEHICLE_IDENTIFICATION_NUMBER]"
type textarea "VIN [US_VEHICLE_IDENTIFICATION_NUMBER]"
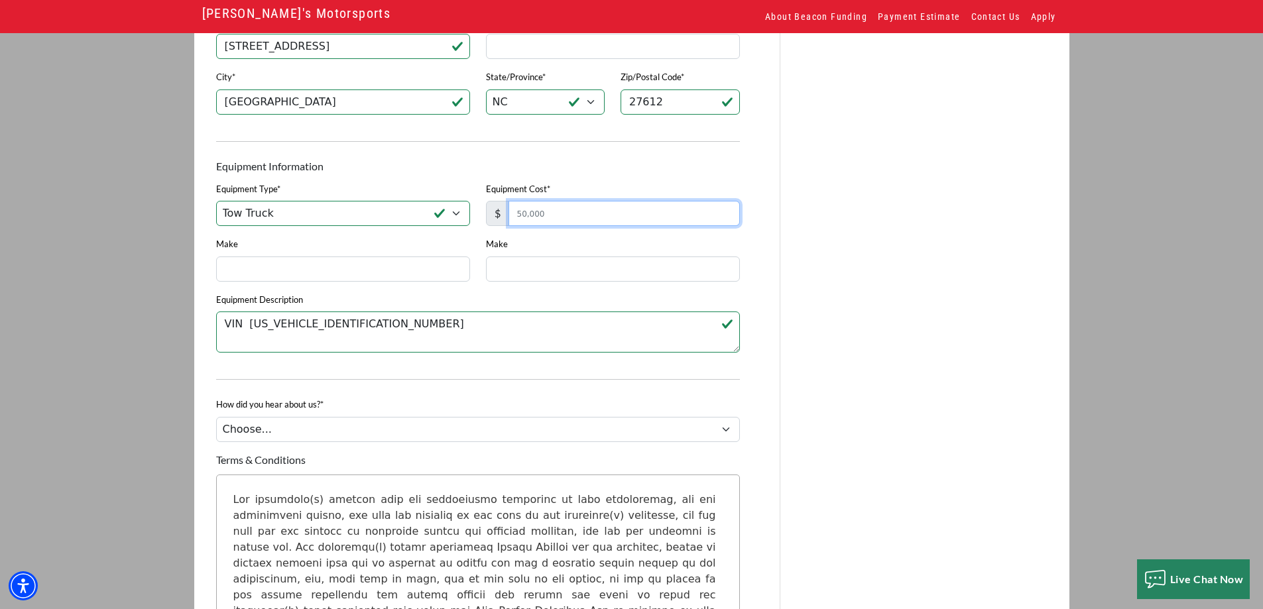
click at [580, 223] on input "Equipment Cost*" at bounding box center [623, 213] width 231 height 25
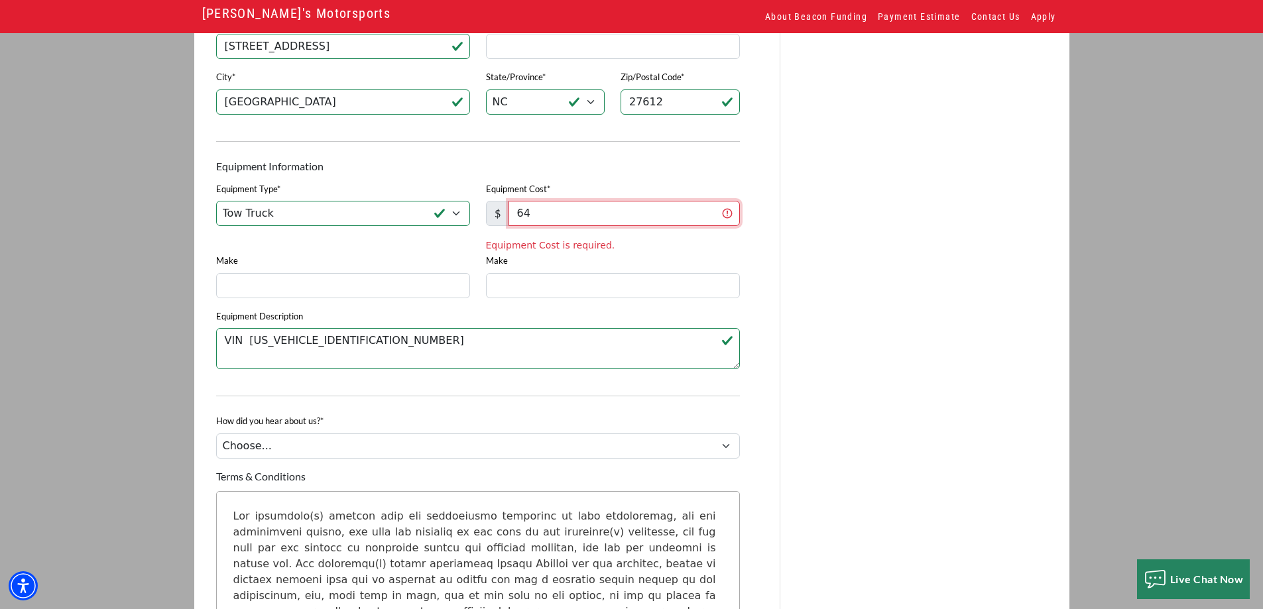
type input "6"
type input "70,000"
click at [310, 295] on div "Make" at bounding box center [343, 281] width 270 height 56
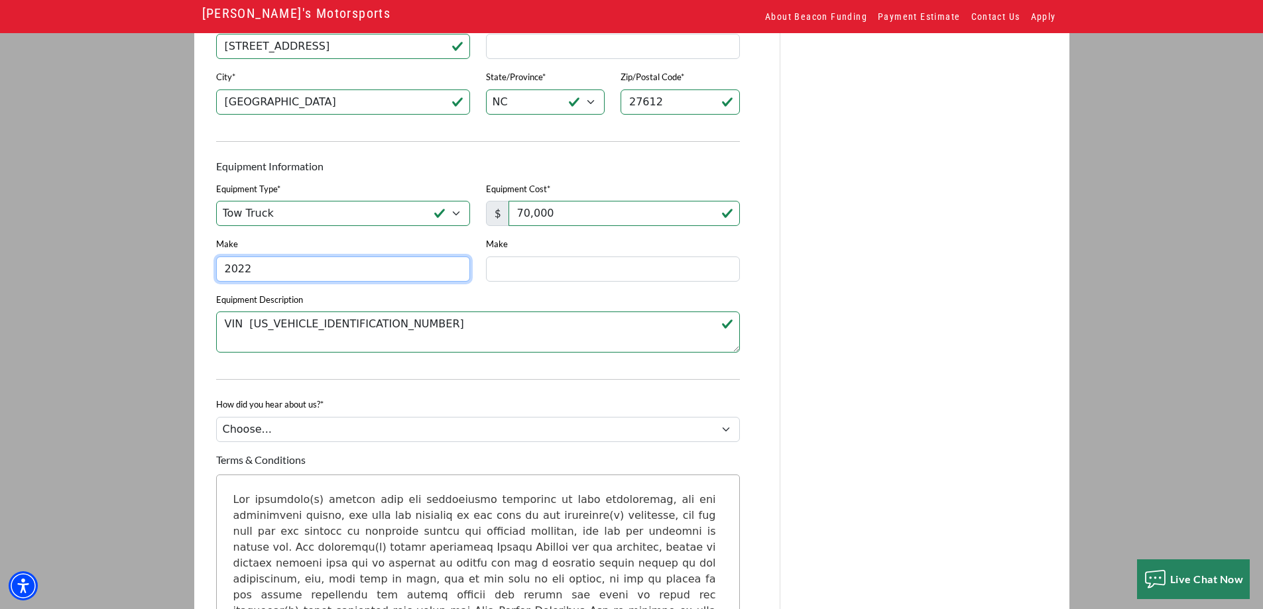
type input "2022"
drag, startPoint x: 1070, startPoint y: 273, endPoint x: 1086, endPoint y: 215, distance: 60.6
click at [579, 276] on input "F-550" at bounding box center [613, 268] width 254 height 25
drag, startPoint x: 620, startPoint y: 284, endPoint x: 524, endPoint y: 286, distance: 96.8
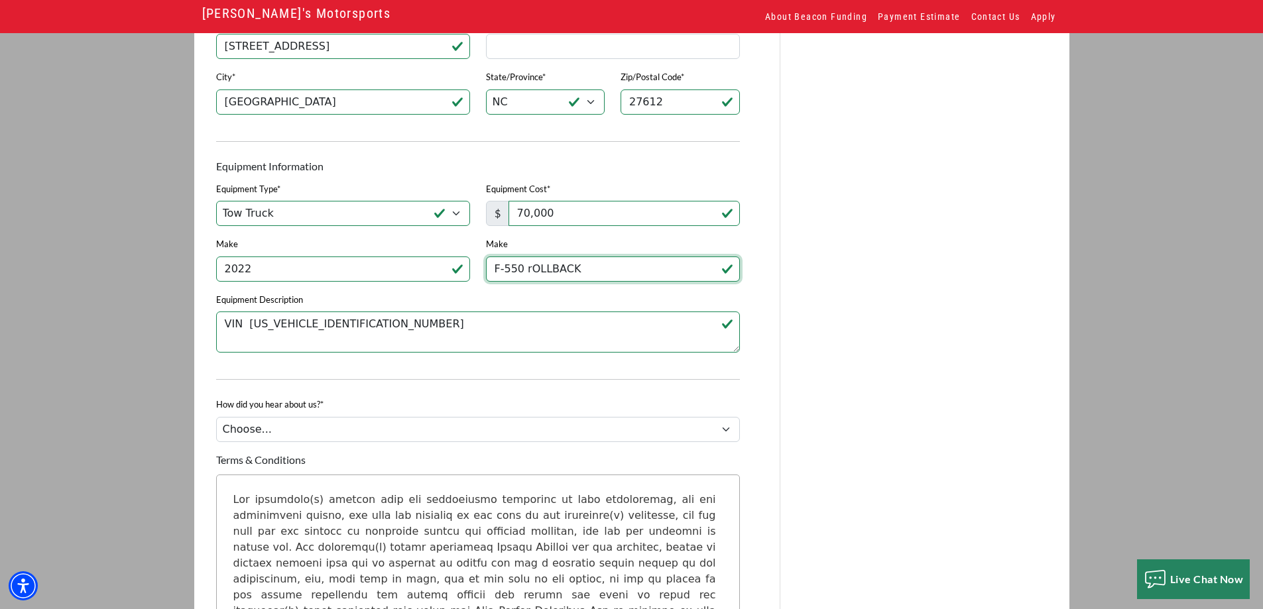
click at [524, 282] on input "F-550 rOLLBACK" at bounding box center [613, 268] width 254 height 25
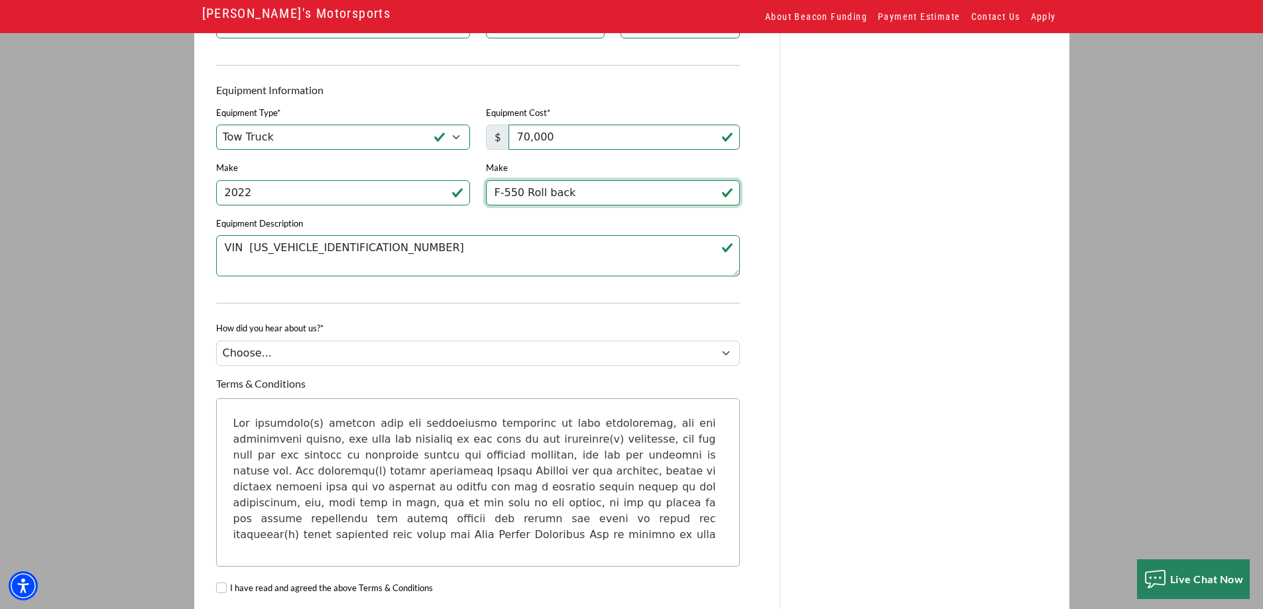
scroll to position [1072, 0]
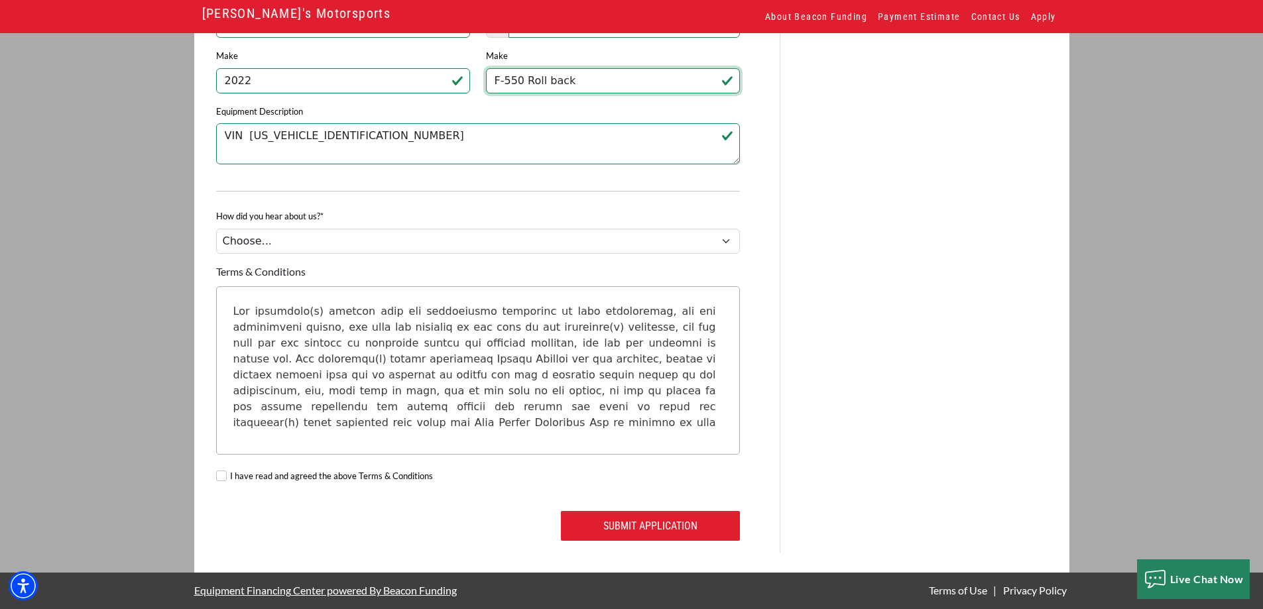
type input "F-550 Roll back"
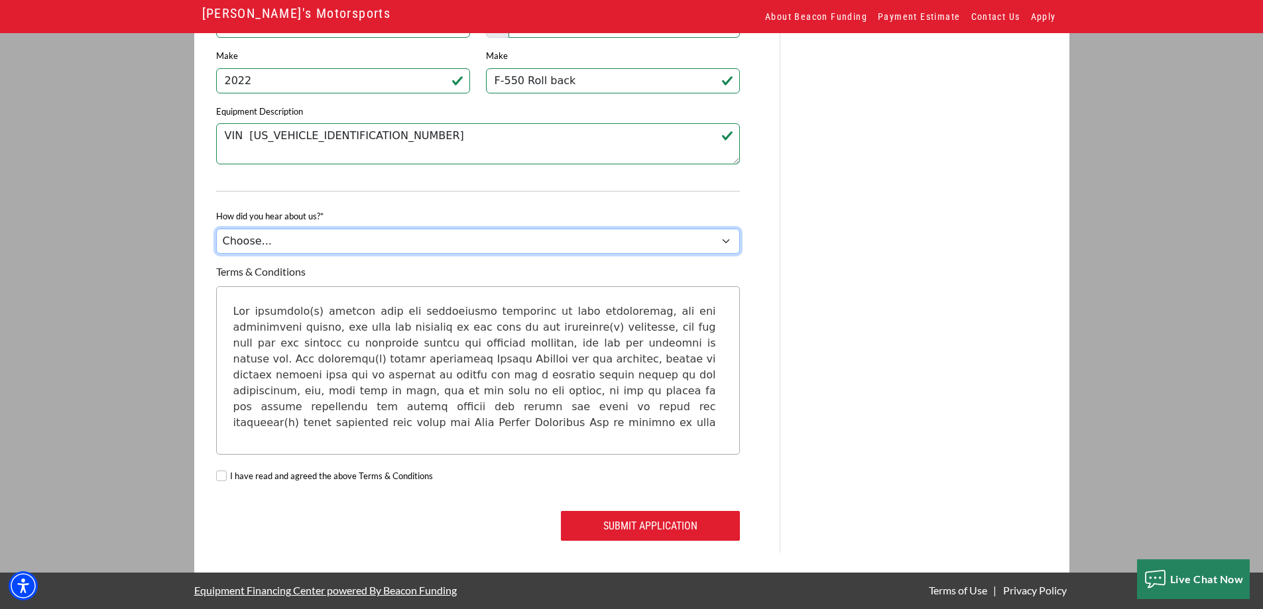
click at [635, 237] on select "Choose... Internet Search Vendor Referral Word of Mouth Client Referral Email E…" at bounding box center [478, 241] width 524 height 25
click at [216, 229] on select "Choose... Internet Search Vendor Referral Word of Mouth Client Referral Email E…" at bounding box center [478, 241] width 524 height 25
click at [502, 248] on select "Choose... Internet Search Vendor Referral Word of Mouth Client Referral Email E…" at bounding box center [478, 241] width 524 height 25
select select "9"
click at [216, 229] on select "Choose... Internet Search Vendor Referral Word of Mouth Client Referral Email E…" at bounding box center [478, 241] width 524 height 25
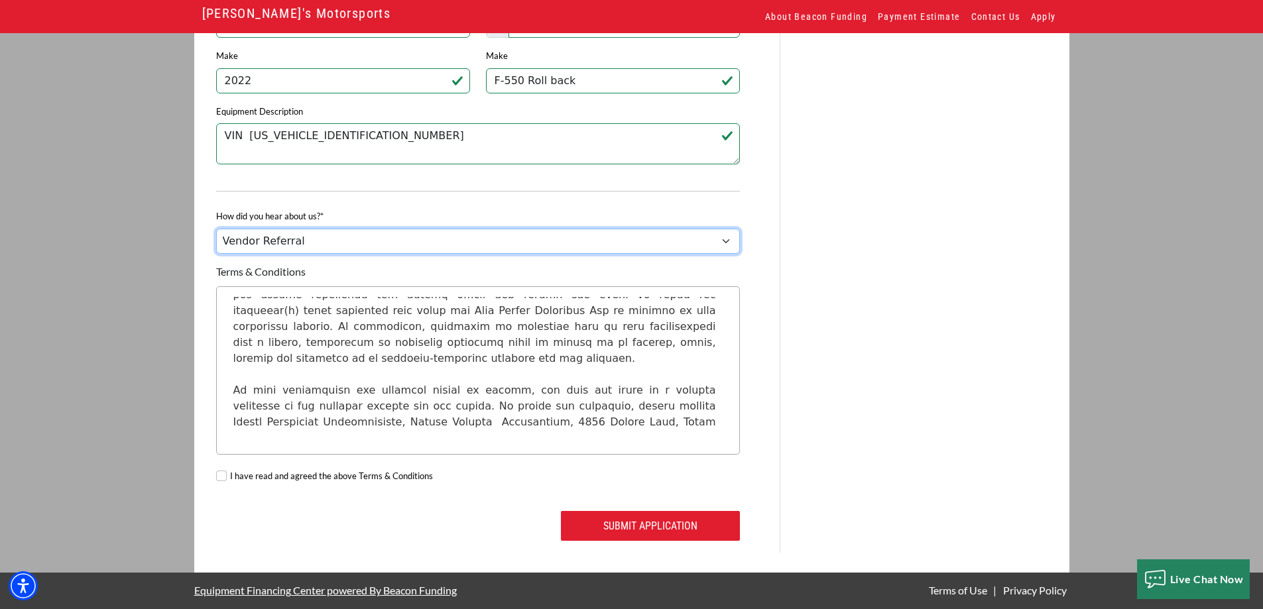
scroll to position [133, 0]
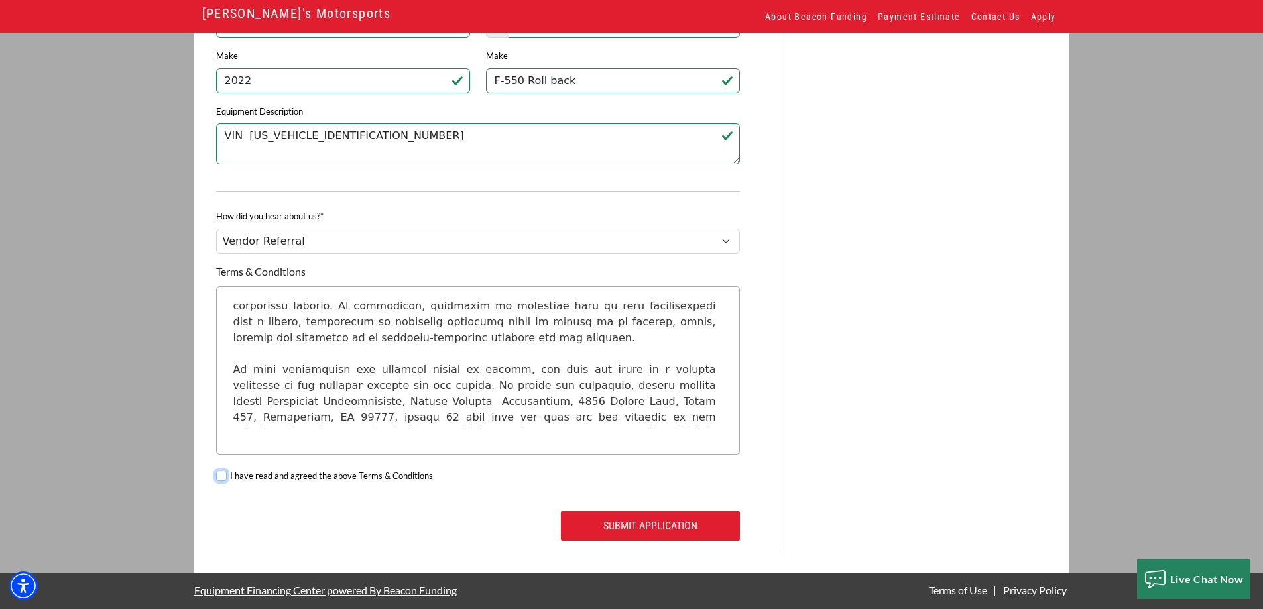
click at [218, 480] on input "I have read and agreed the above Terms & Conditions" at bounding box center [221, 476] width 11 height 11
checkbox input "true"
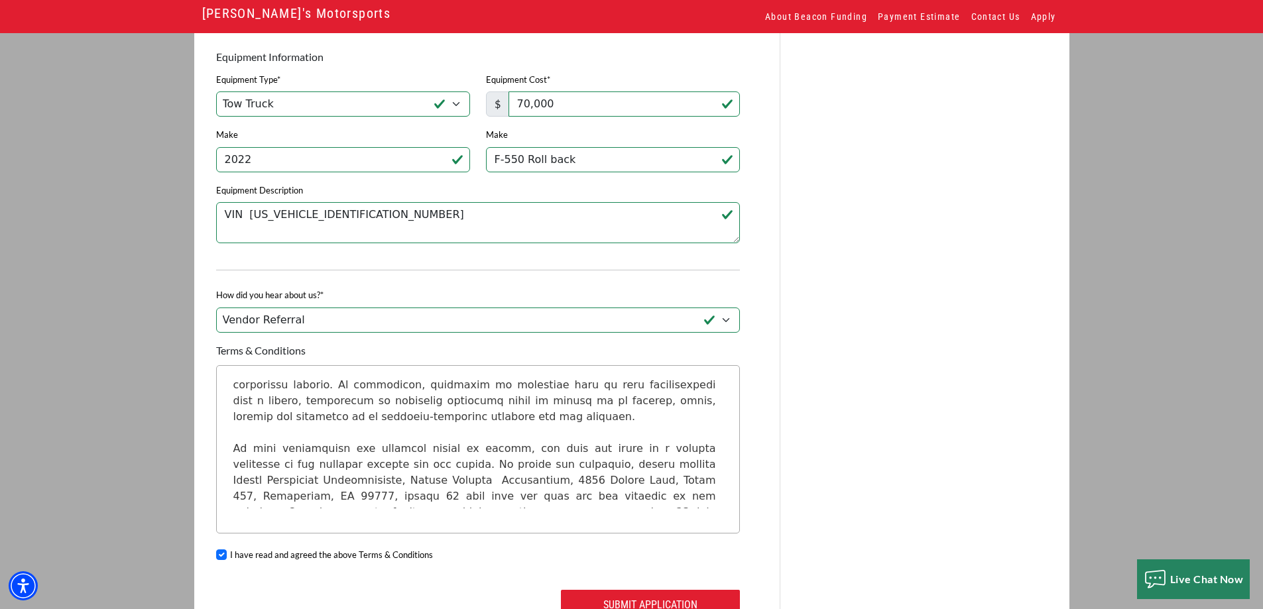
scroll to position [1072, 0]
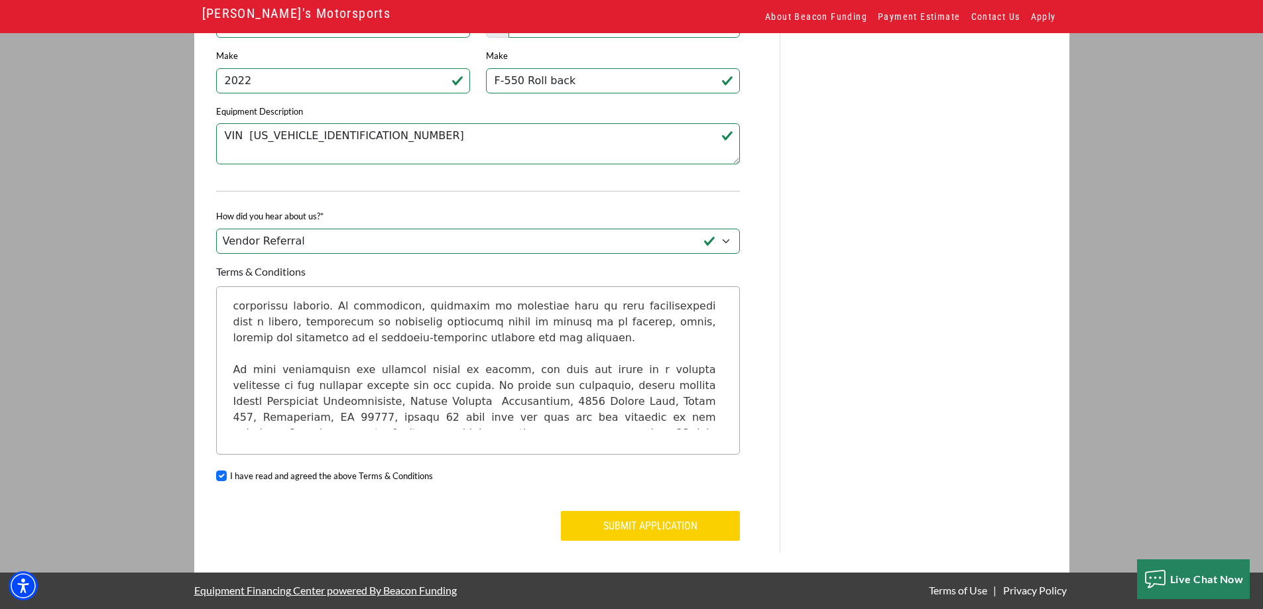
click at [640, 523] on button "Submit Application" at bounding box center [650, 526] width 179 height 30
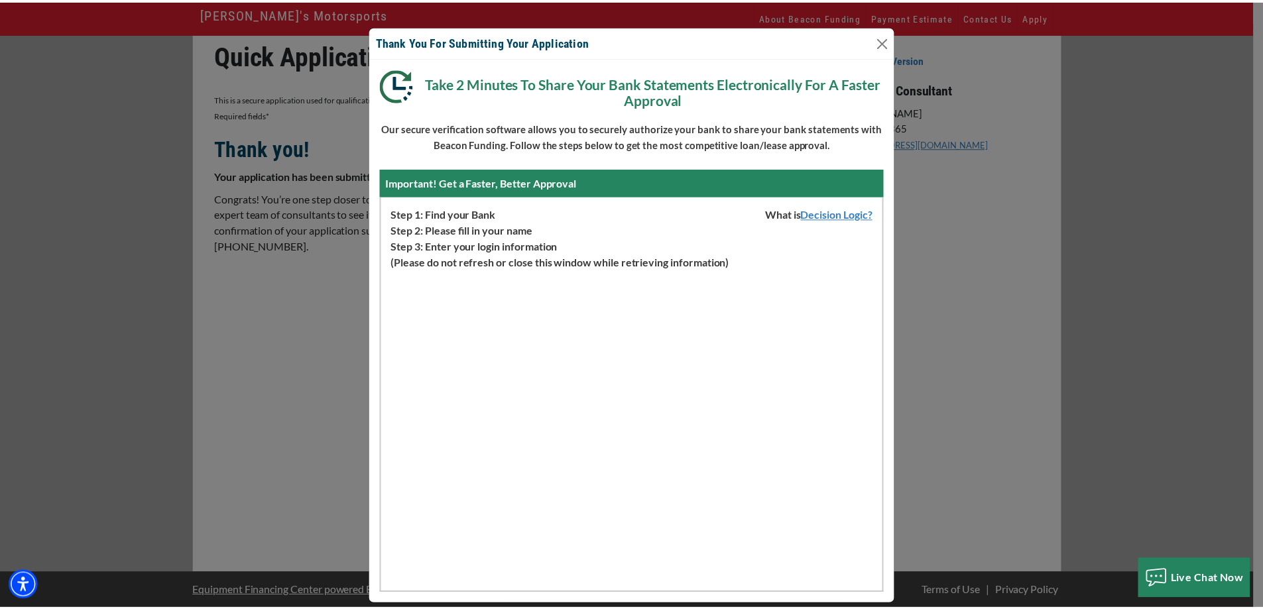
scroll to position [0, 0]
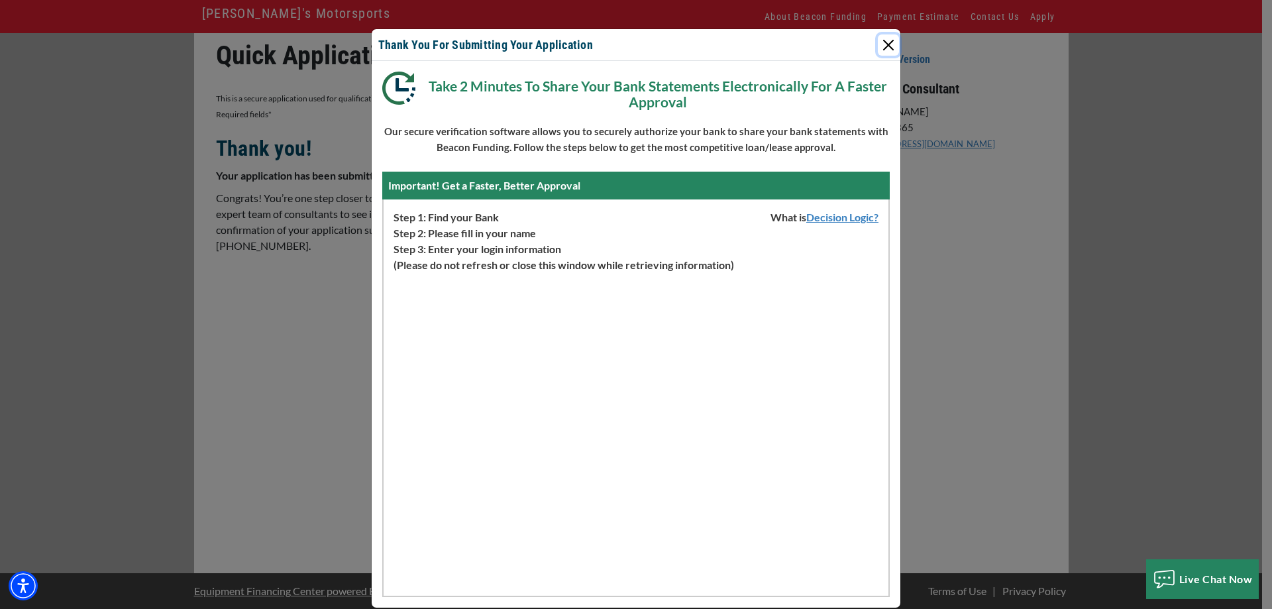
click at [891, 43] on button "Close" at bounding box center [888, 44] width 21 height 21
